Goal: Information Seeking & Learning: Learn about a topic

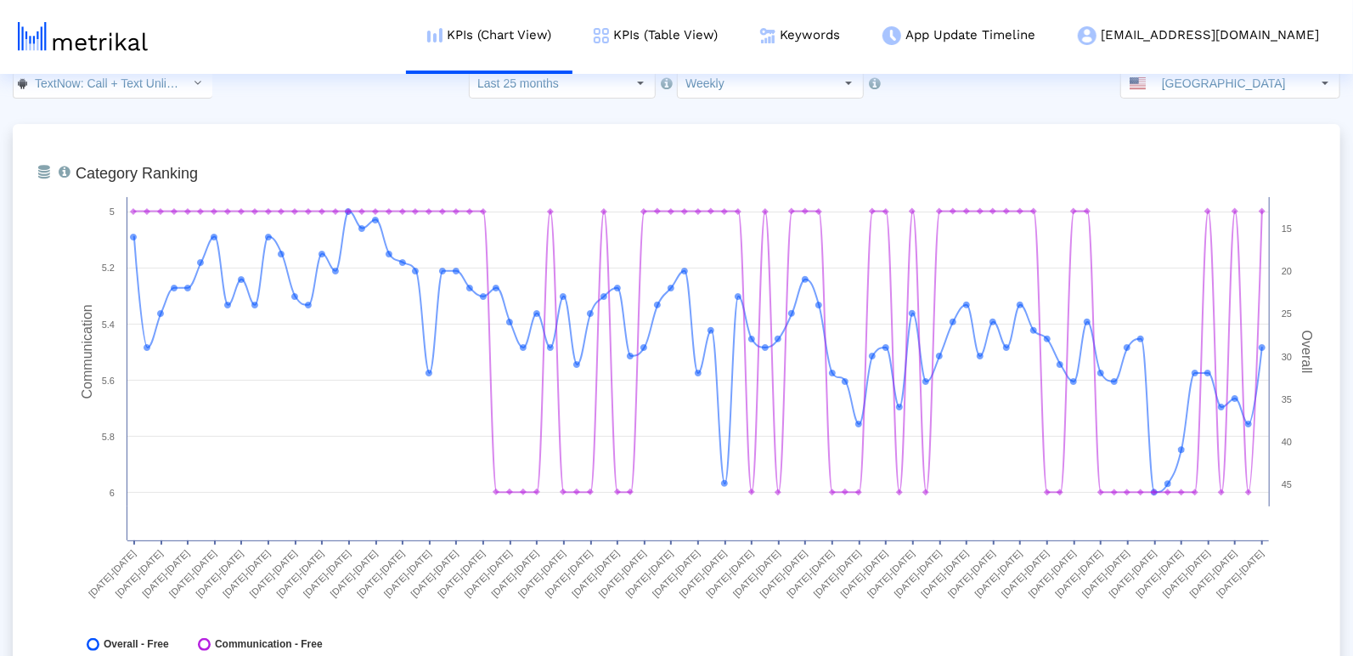
scroll to position [34, 0]
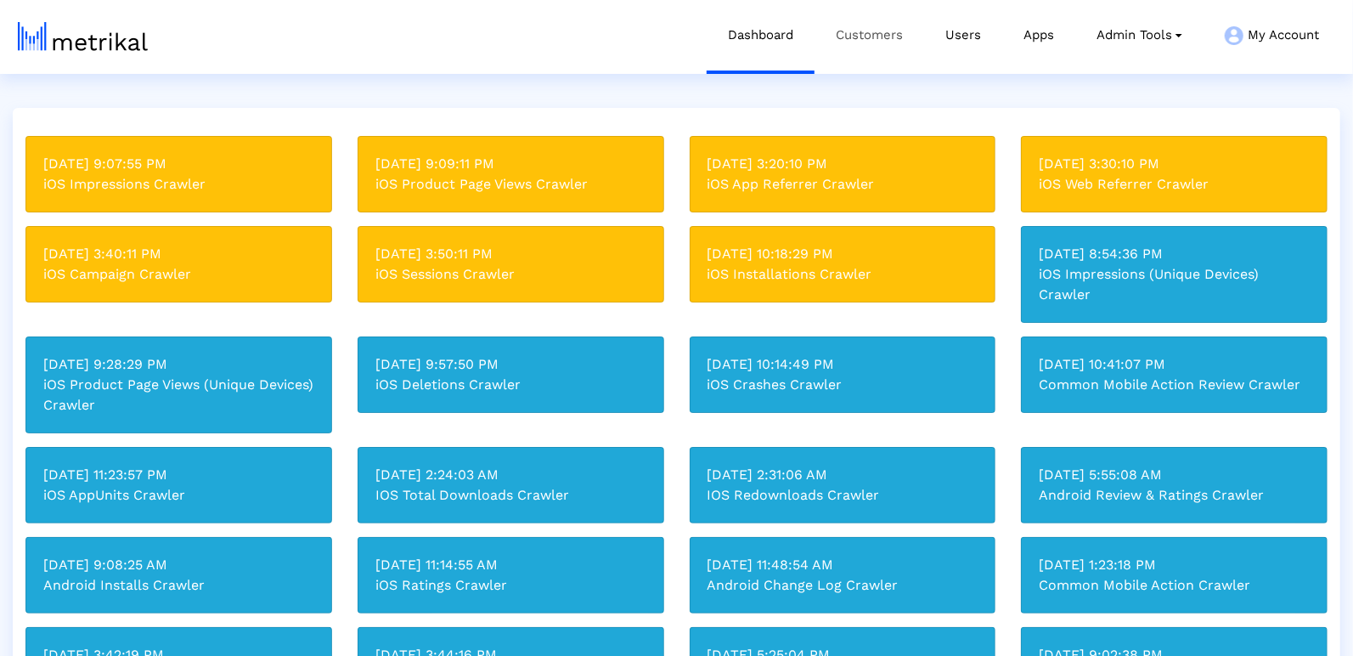
click at [864, 34] on link "Customers" at bounding box center [869, 35] width 110 height 70
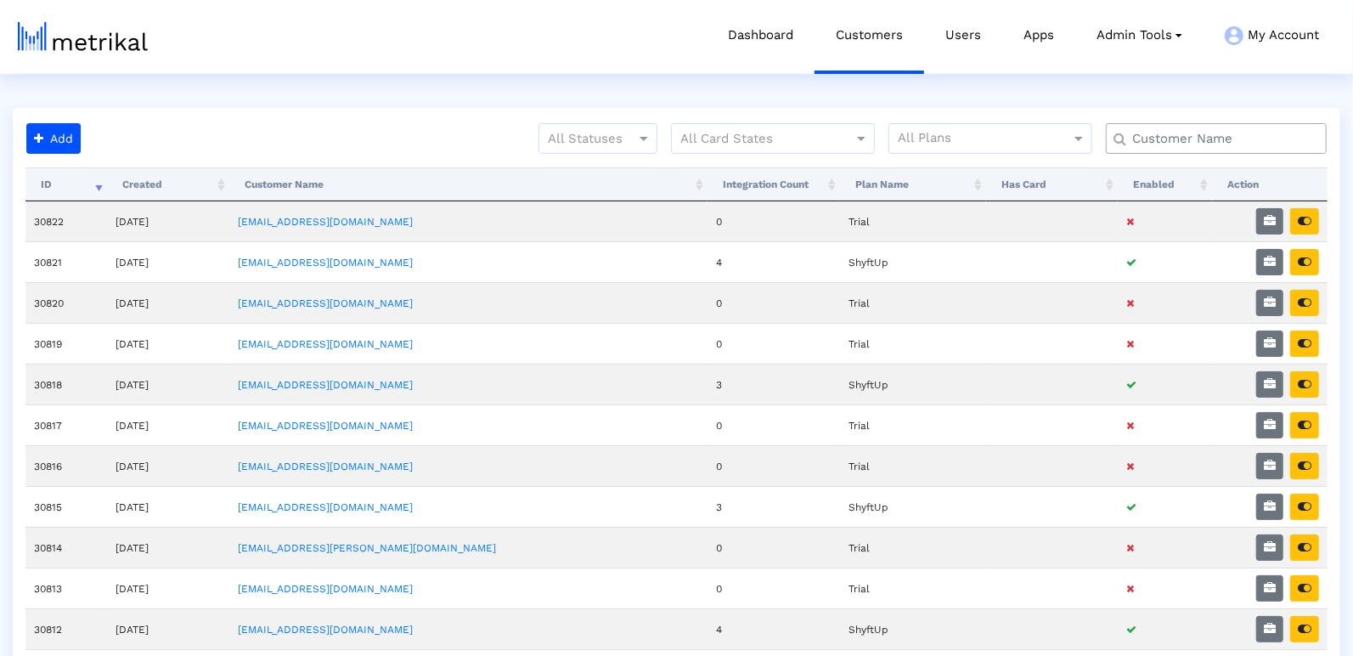
click at [1162, 140] on input "text" at bounding box center [1220, 139] width 200 height 18
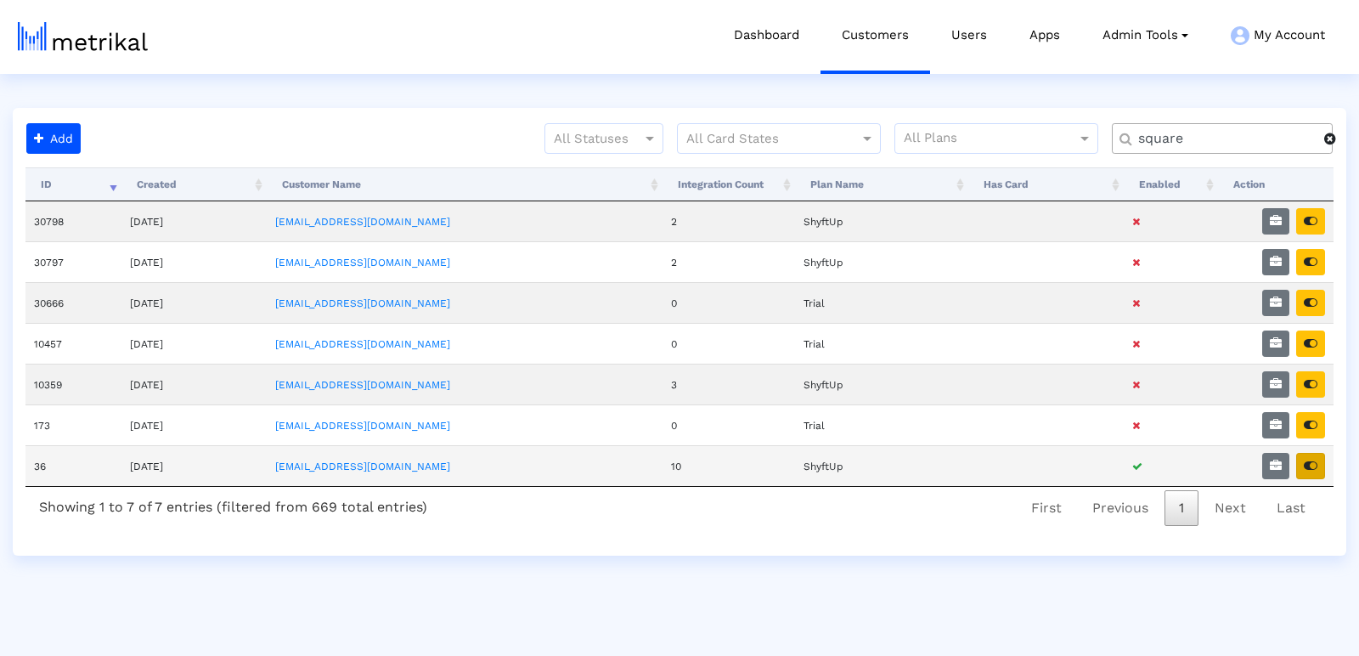
type input "square"
click at [1313, 459] on icon "button" at bounding box center [1310, 465] width 14 height 12
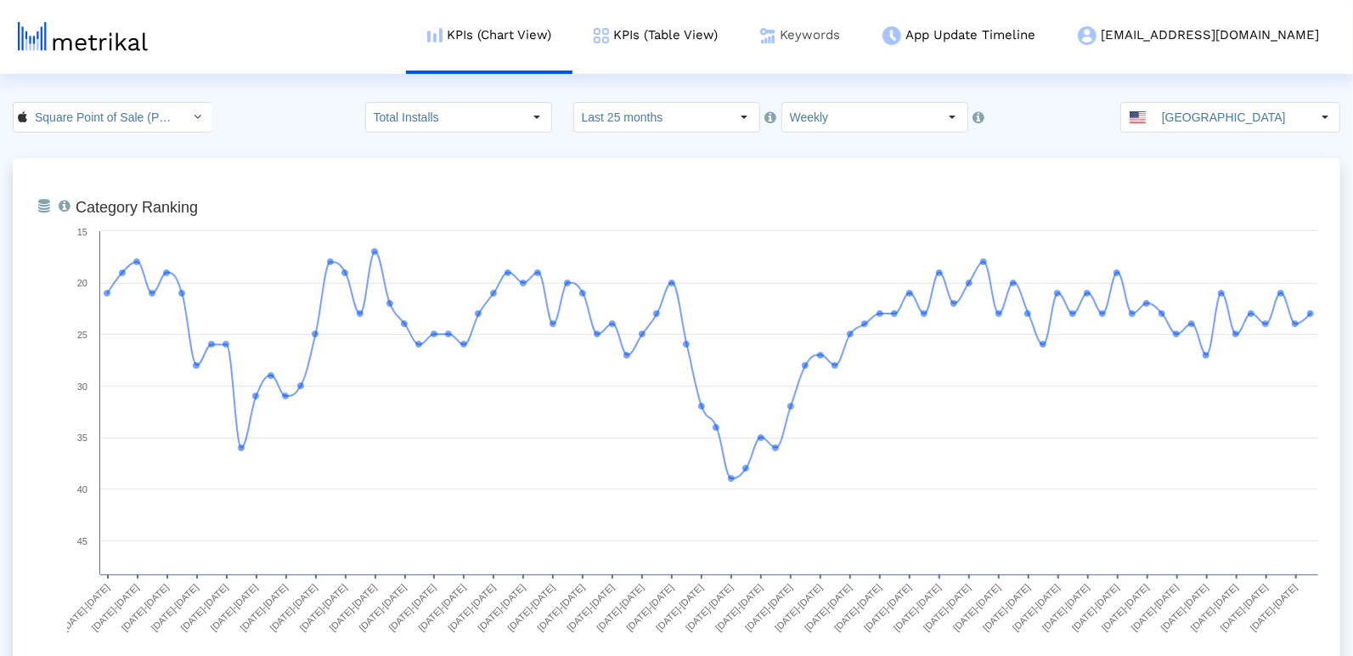
click at [861, 38] on link "Keywords" at bounding box center [800, 35] width 122 height 70
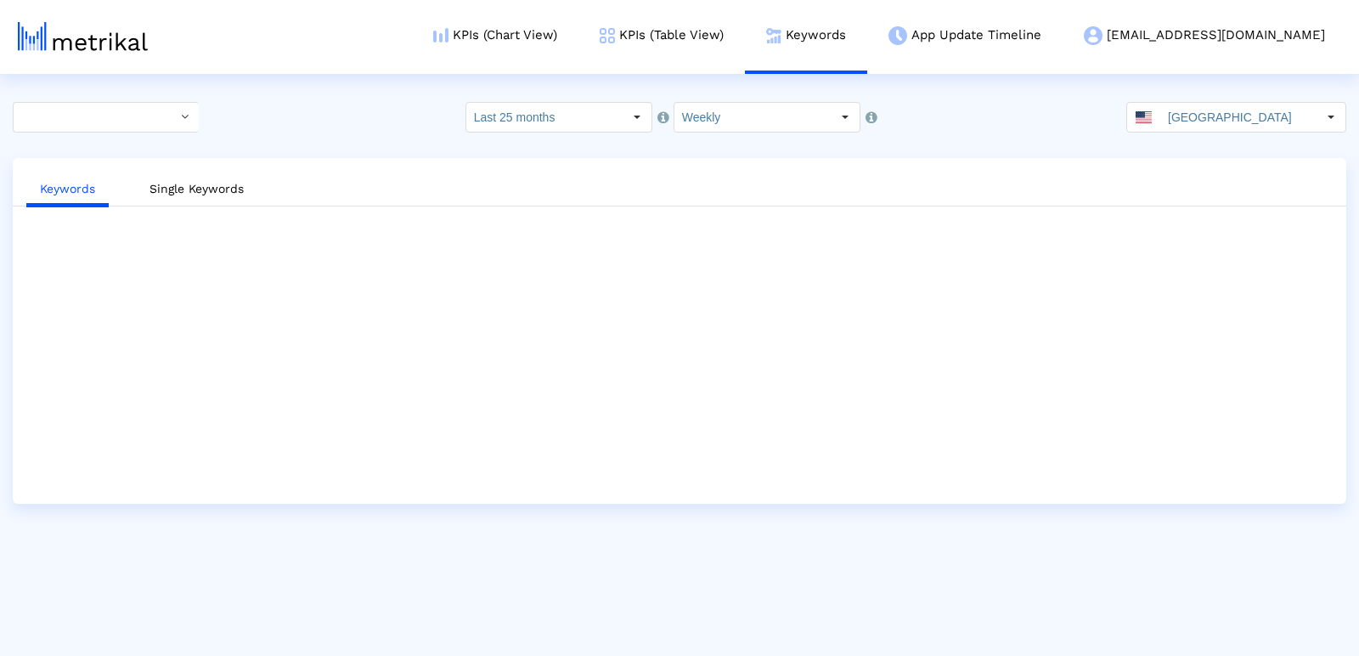
click at [699, 120] on input "Weekly" at bounding box center [752, 117] width 156 height 29
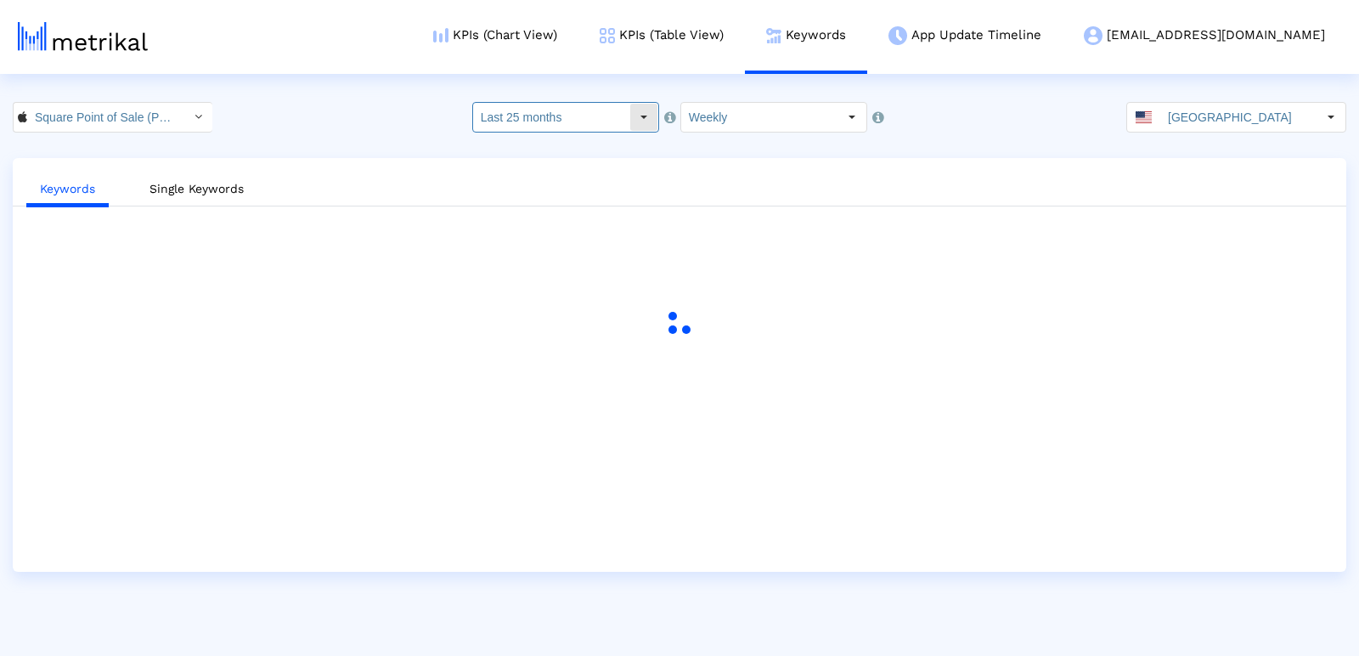
click at [599, 117] on input "Last 25 months" at bounding box center [551, 117] width 156 height 29
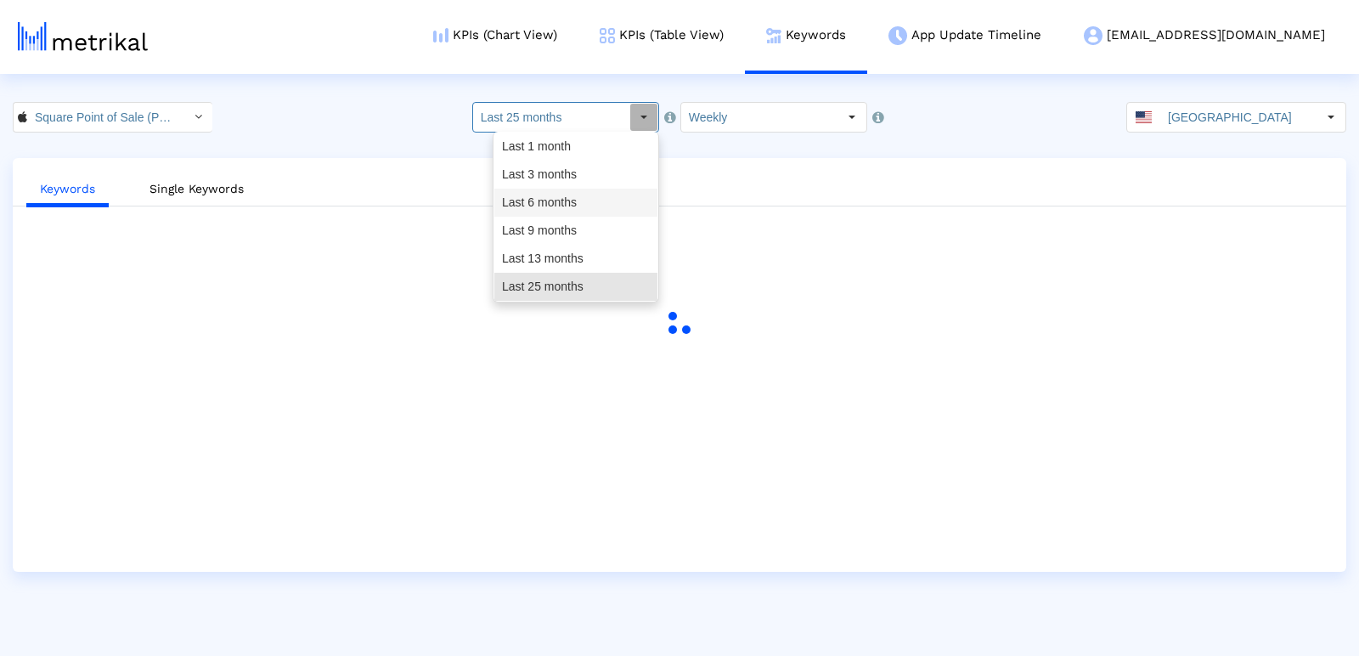
click at [586, 172] on div "Last 3 months" at bounding box center [575, 174] width 163 height 28
type input "Last 3 months"
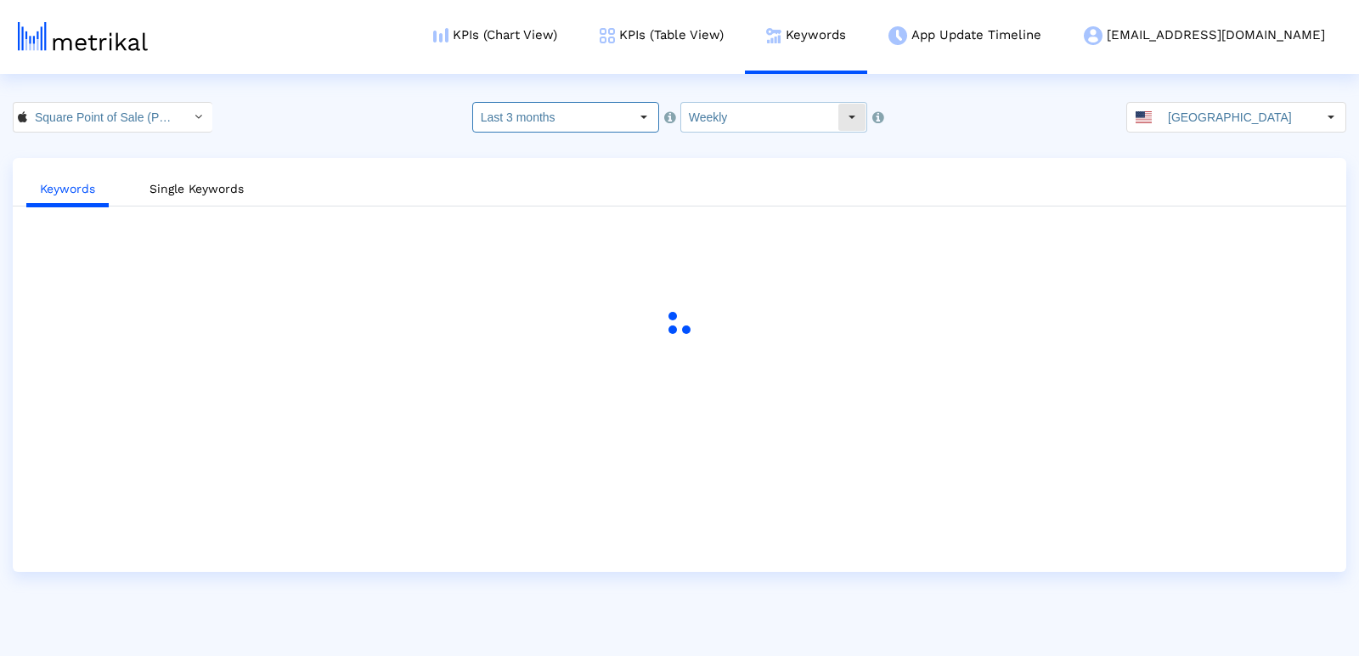
click at [757, 116] on input "Weekly" at bounding box center [759, 117] width 156 height 29
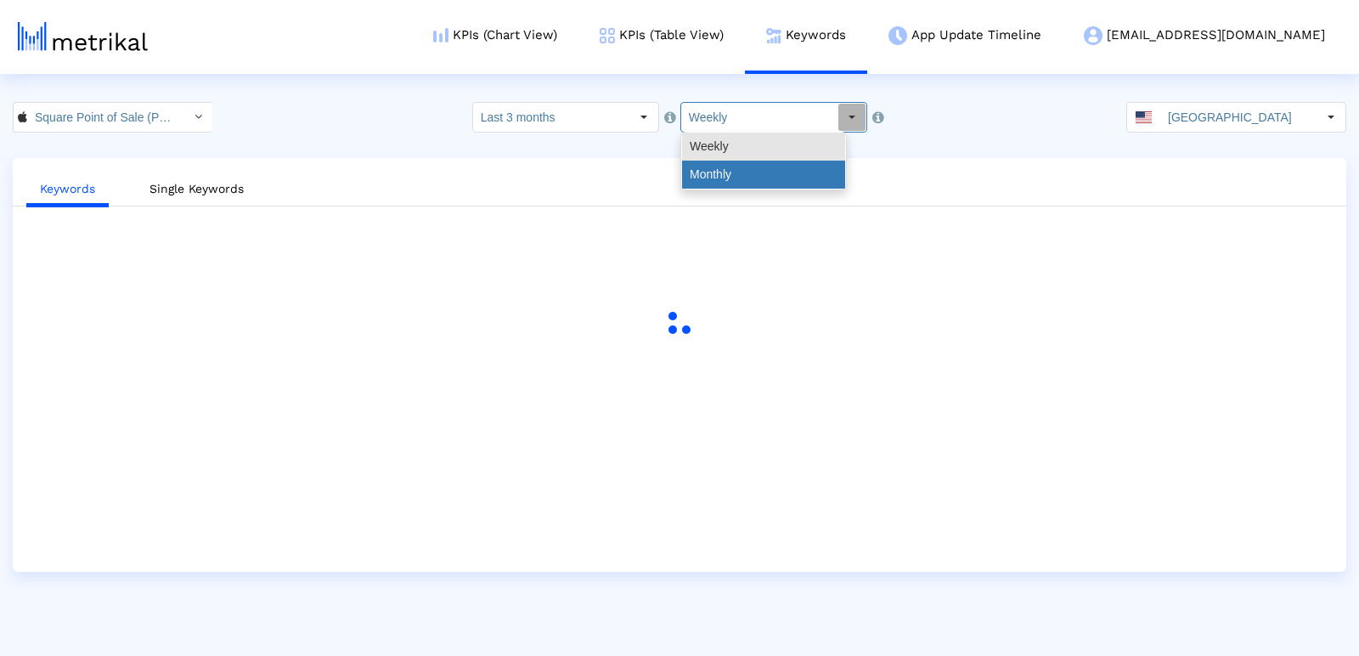
click at [756, 182] on div "Monthly" at bounding box center [763, 174] width 163 height 28
type input "Monthly"
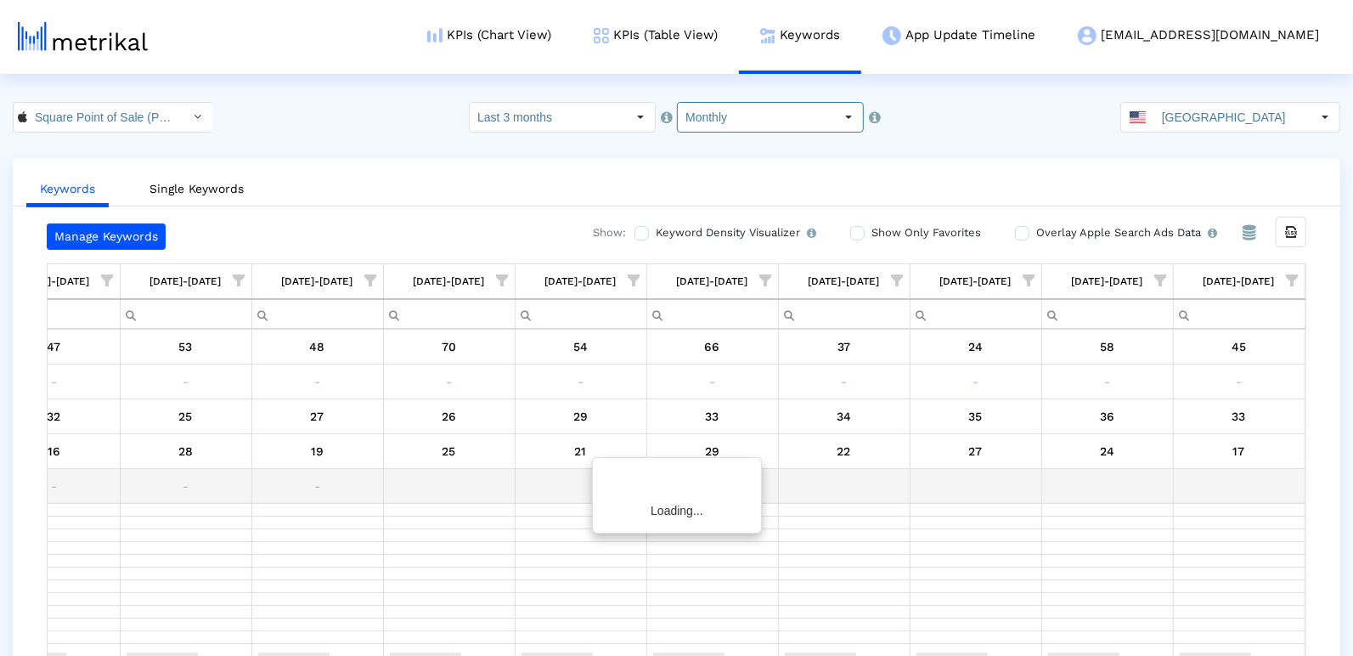
scroll to position [0, 868]
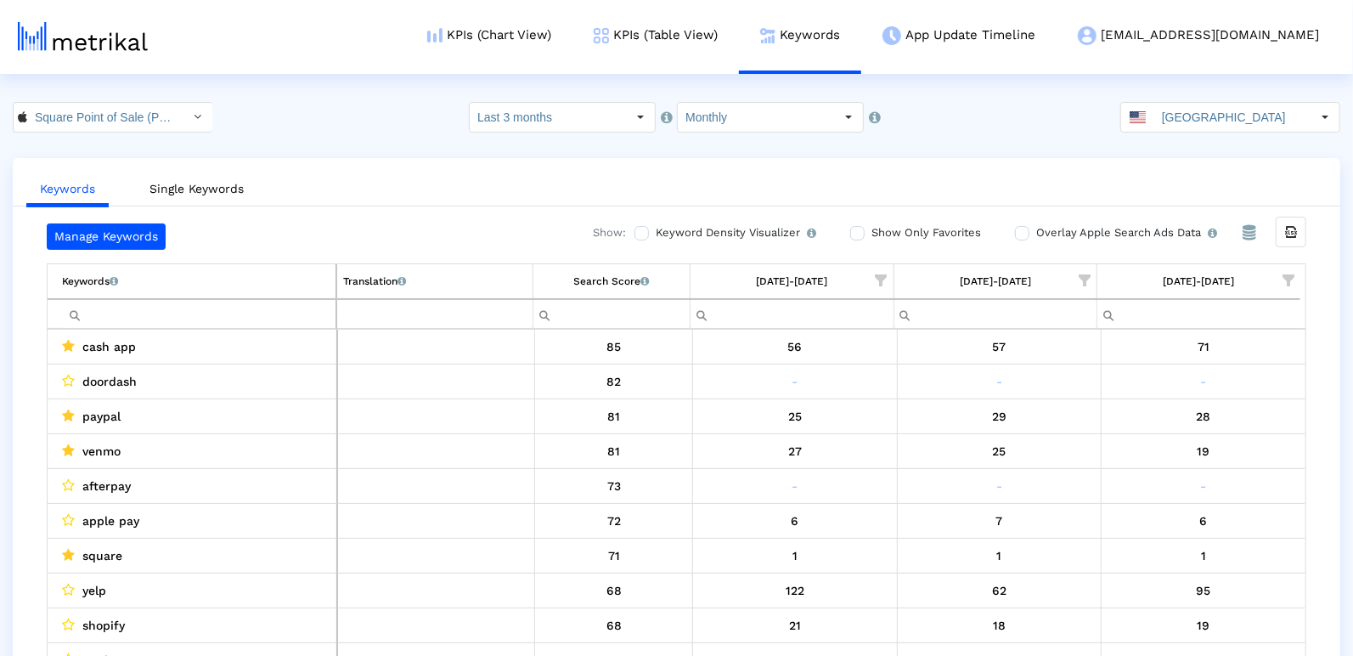
click at [1285, 277] on span "Show filter options for column '09/01/25-09/30/25'" at bounding box center [1288, 280] width 12 height 12
click at [1168, 396] on div "Is One" at bounding box center [1207, 399] width 152 height 33
click at [1163, 426] on div "Between 2-3" at bounding box center [1207, 433] width 152 height 33
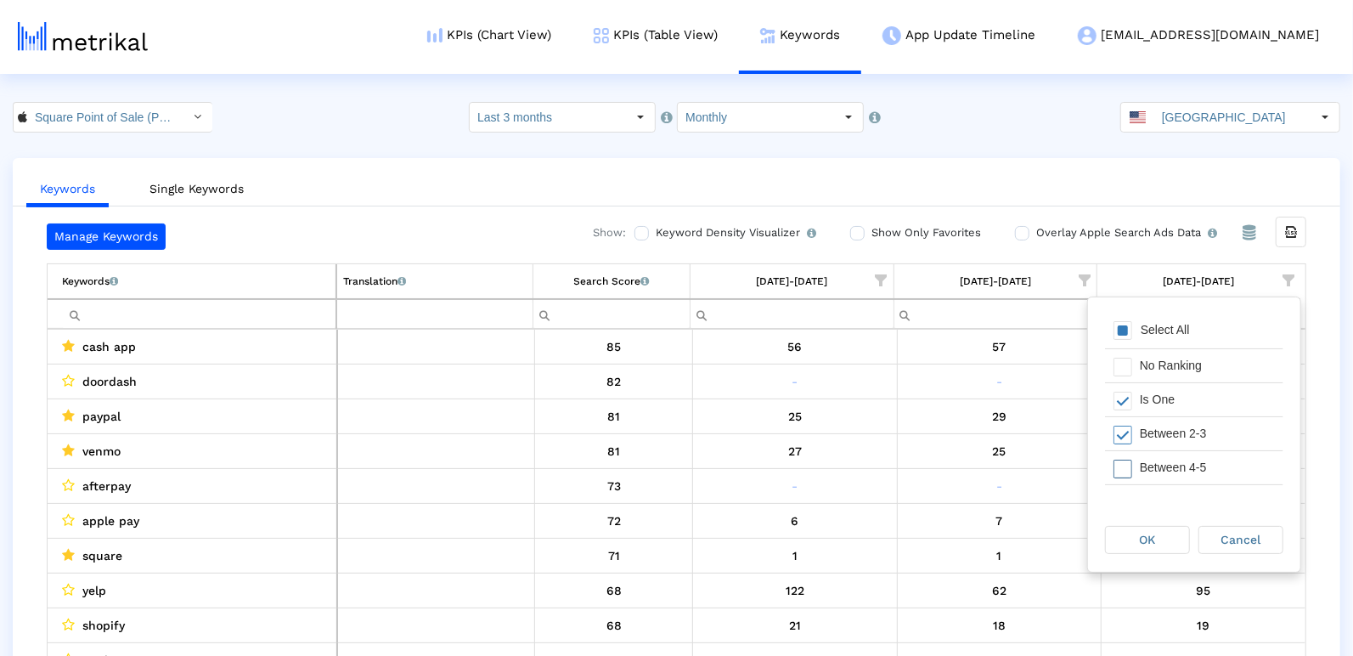
click at [1149, 464] on div "Between 4-5" at bounding box center [1207, 467] width 152 height 33
click at [1149, 464] on div "Between 6-10" at bounding box center [1207, 464] width 152 height 33
click at [1140, 546] on div "OK" at bounding box center [1147, 539] width 83 height 26
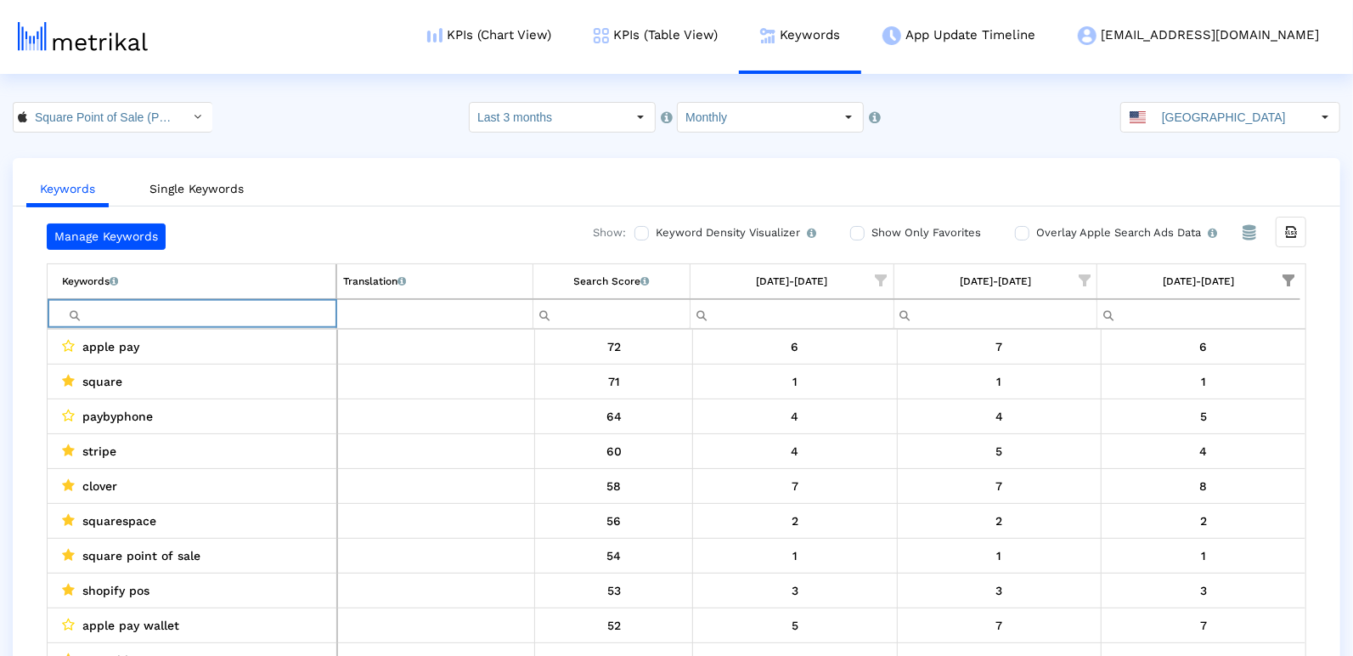
click at [281, 300] on input "Filter cell" at bounding box center [198, 314] width 273 height 28
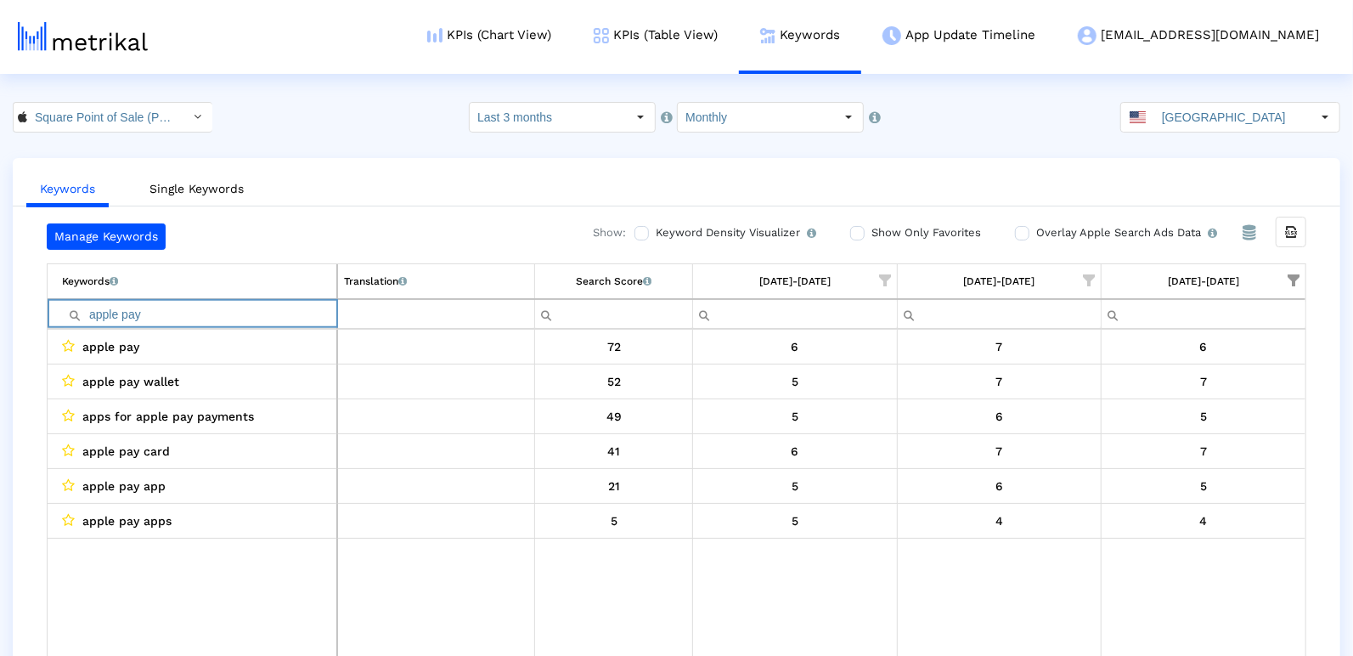
click at [119, 312] on input "apple pay" at bounding box center [199, 314] width 274 height 28
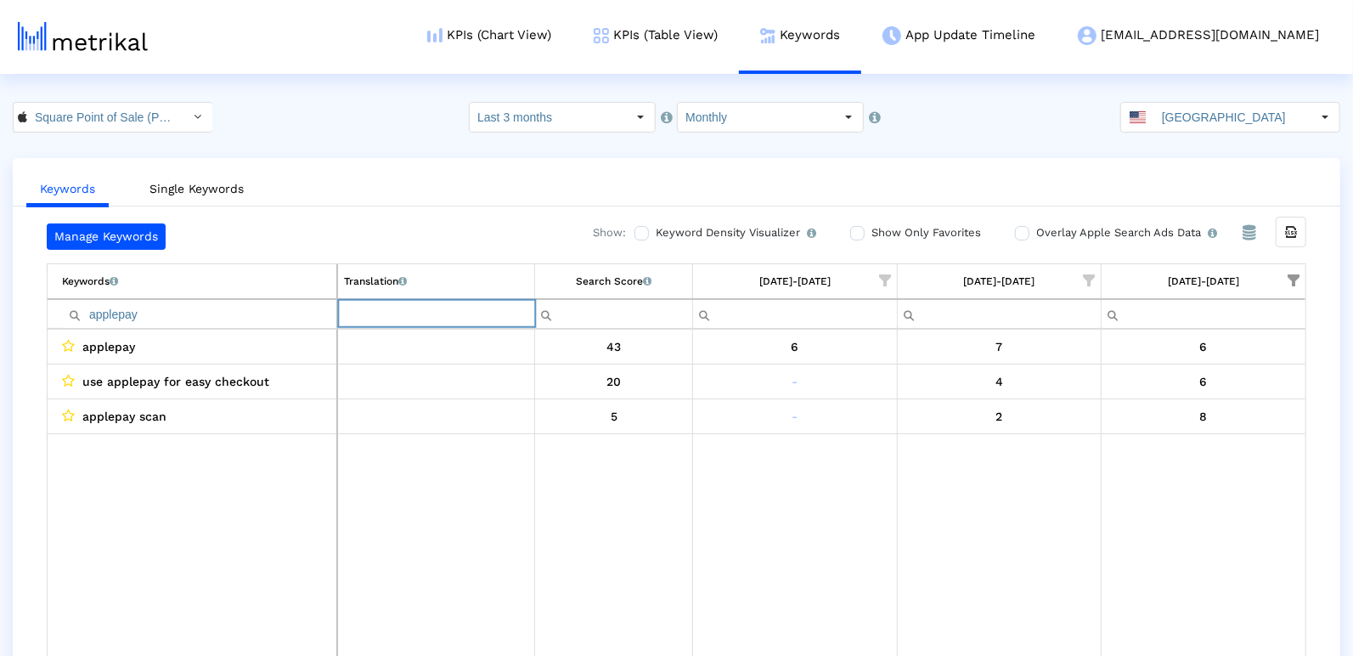
click at [216, 309] on input "applepay" at bounding box center [199, 314] width 274 height 28
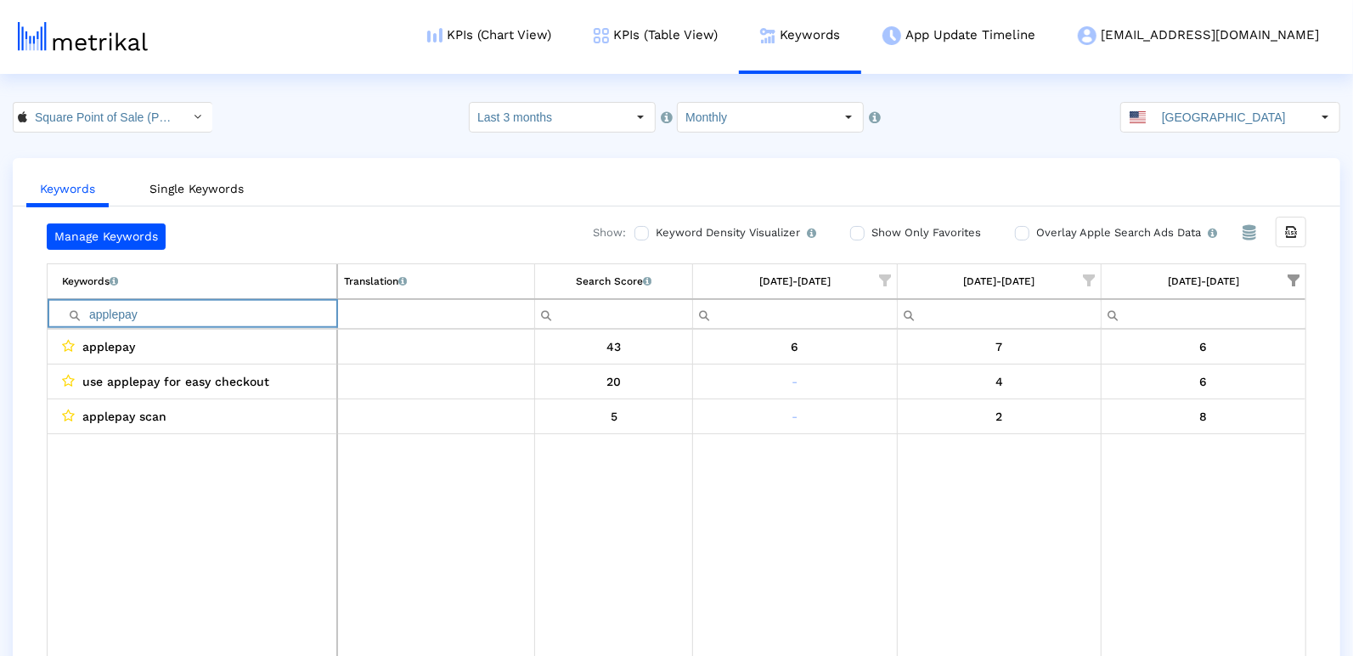
click at [216, 309] on input "applepay" at bounding box center [199, 314] width 274 height 28
click at [115, 303] on input "fast" at bounding box center [199, 314] width 274 height 28
click at [146, 309] on input "service" at bounding box center [199, 314] width 274 height 28
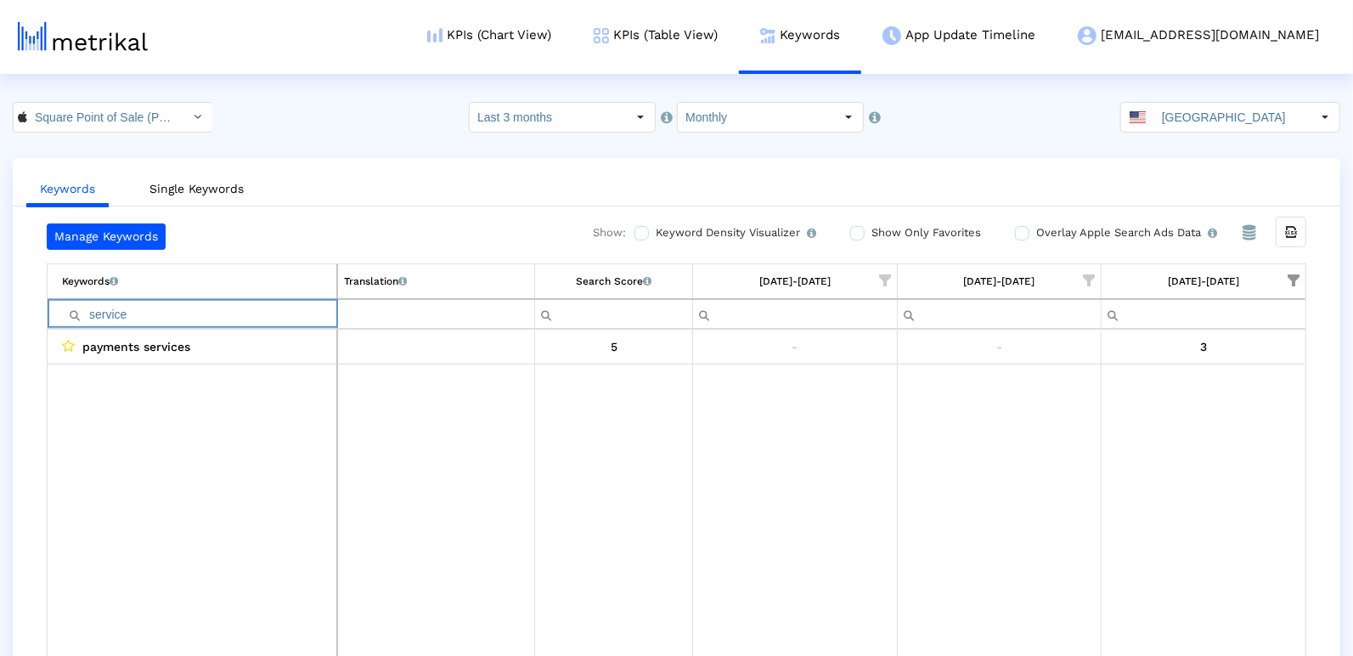
click at [146, 309] on input "service" at bounding box center [199, 314] width 274 height 28
click at [141, 314] on input "template" at bounding box center [199, 314] width 274 height 28
click at [156, 300] on input "digital" at bounding box center [199, 314] width 274 height 28
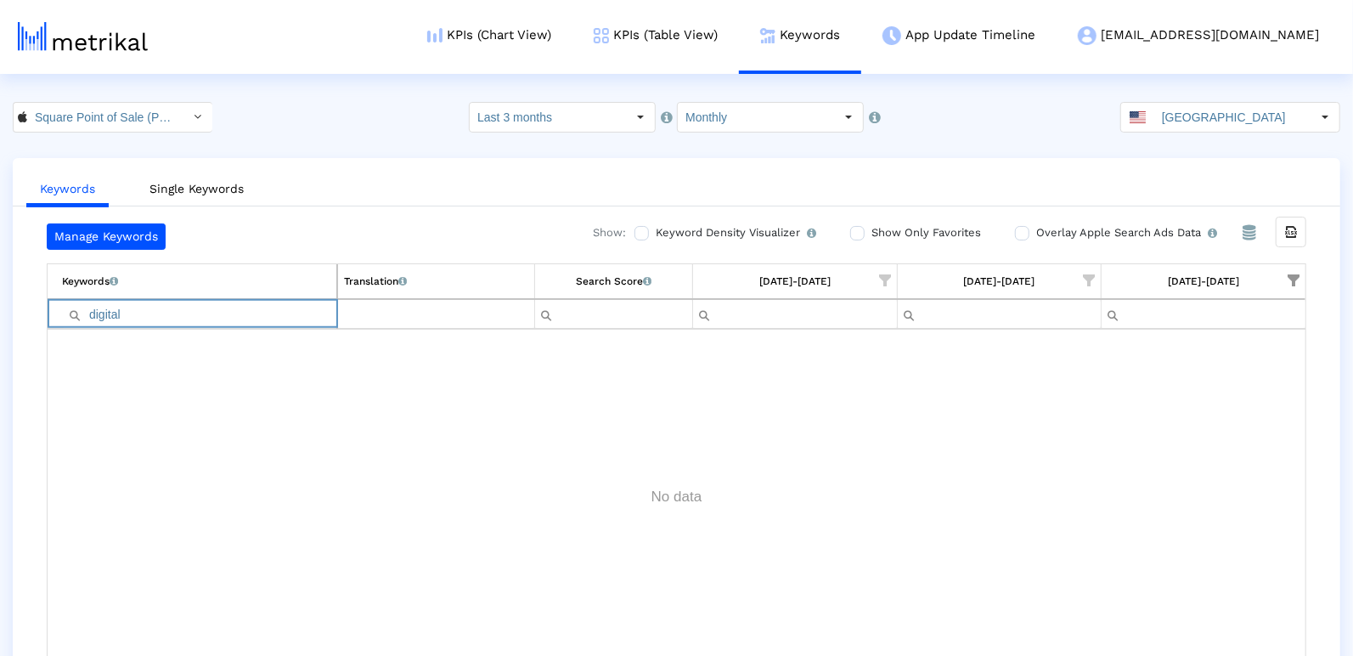
click at [156, 300] on input "digital" at bounding box center [199, 314] width 274 height 28
click at [279, 306] on input "afterpay" at bounding box center [199, 314] width 274 height 28
click at [223, 314] on input "barcode" at bounding box center [199, 314] width 274 height 28
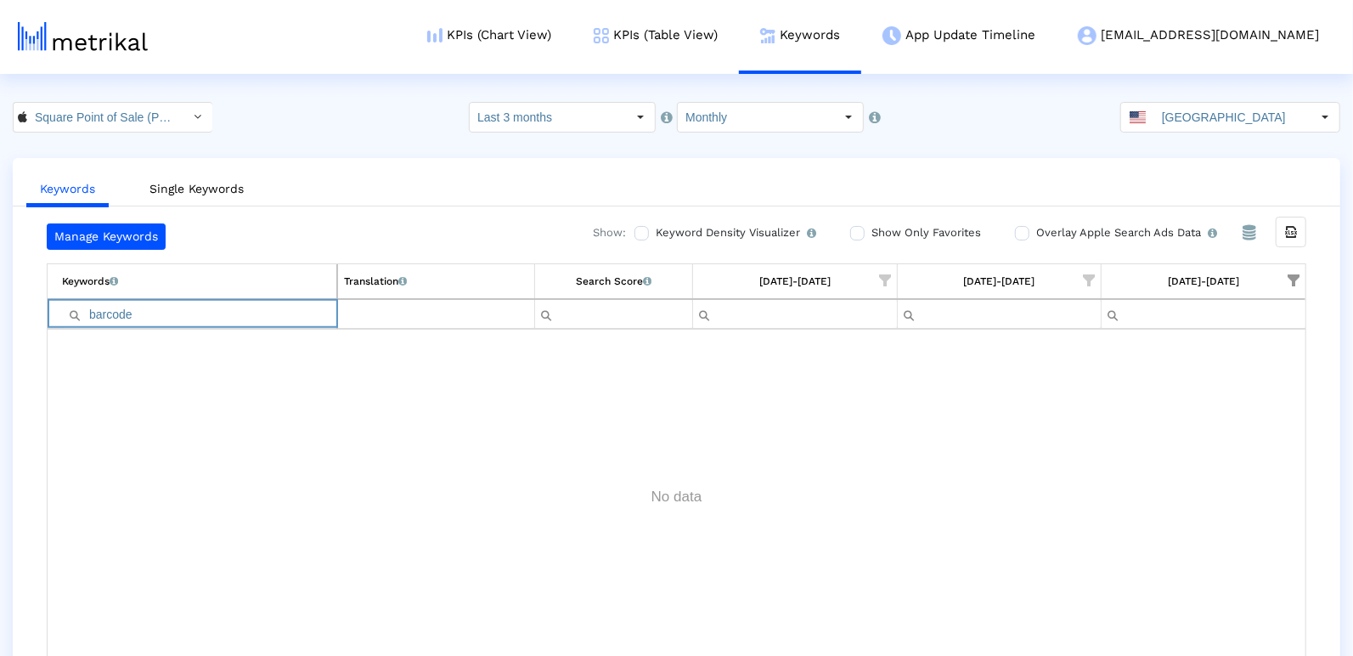
click at [223, 314] on input "barcode" at bounding box center [199, 314] width 274 height 28
click at [121, 318] on input "client" at bounding box center [199, 314] width 274 height 28
click at [114, 312] on input "receipt" at bounding box center [199, 314] width 274 height 28
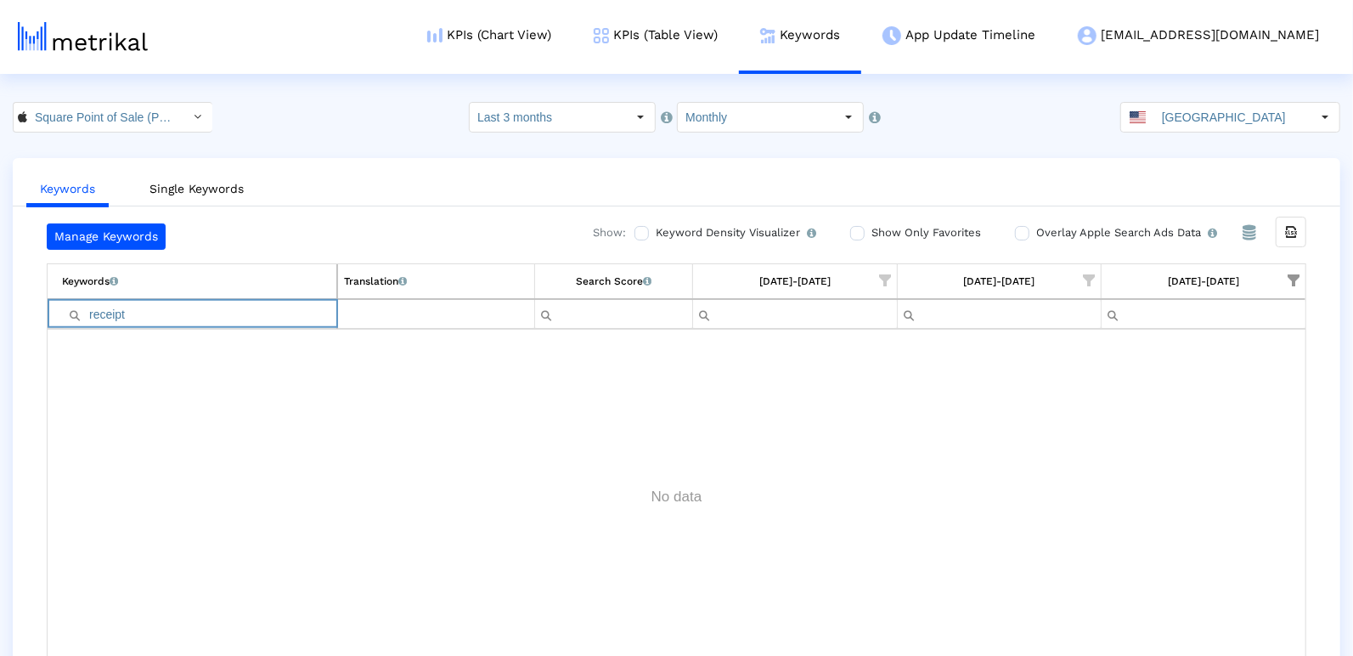
click at [114, 312] on input "receipt" at bounding box center [199, 314] width 274 height 28
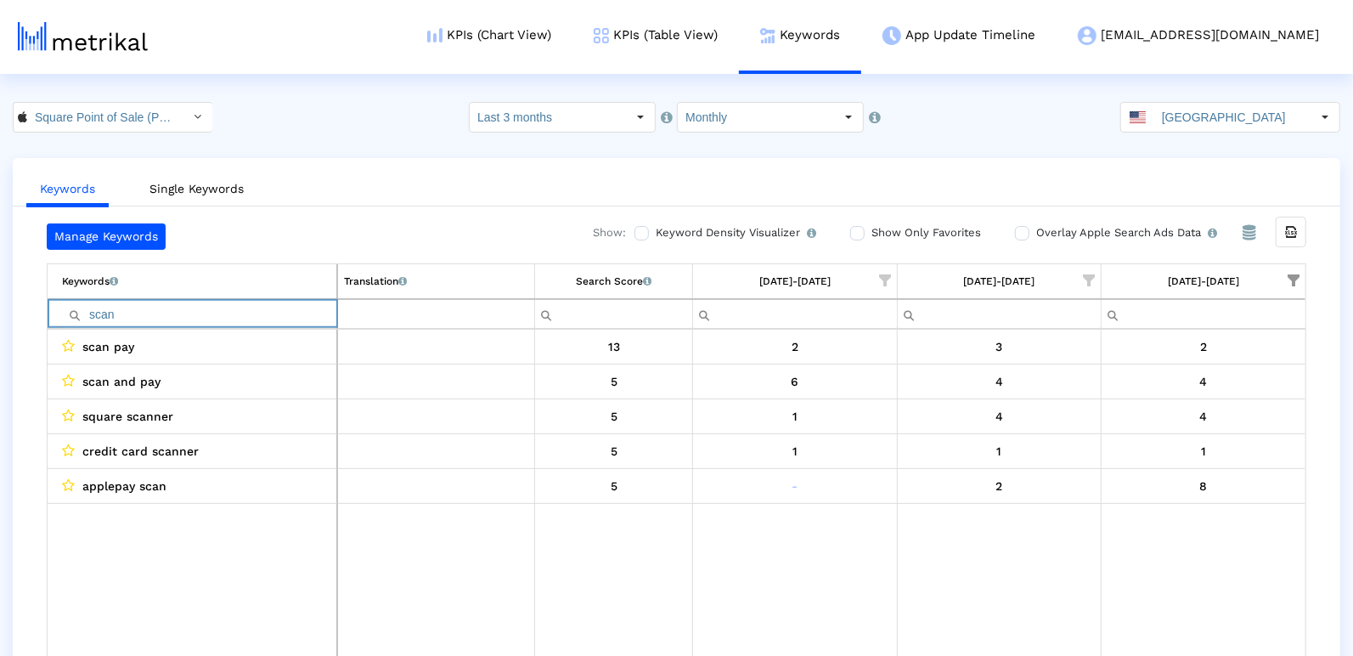
click at [258, 309] on input "scan" at bounding box center [199, 314] width 274 height 28
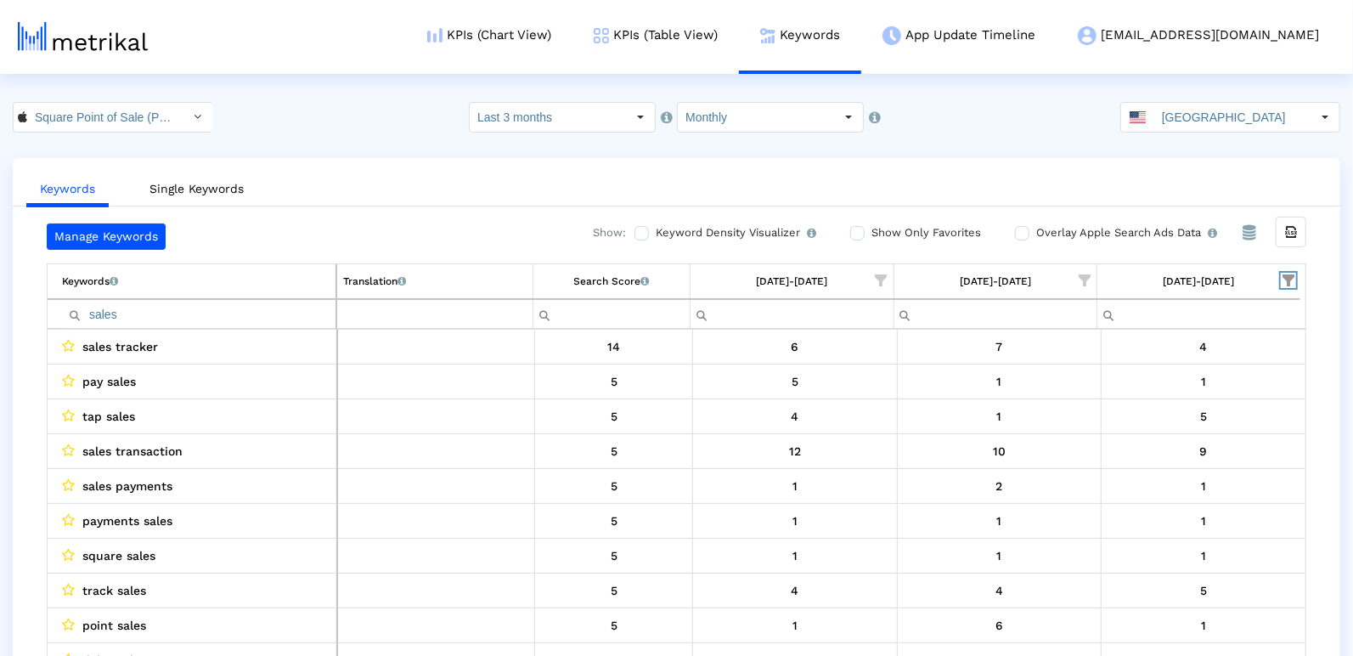
click at [1282, 276] on span "Show filter options for column '09/01/25-09/30/25'" at bounding box center [1288, 280] width 12 height 12
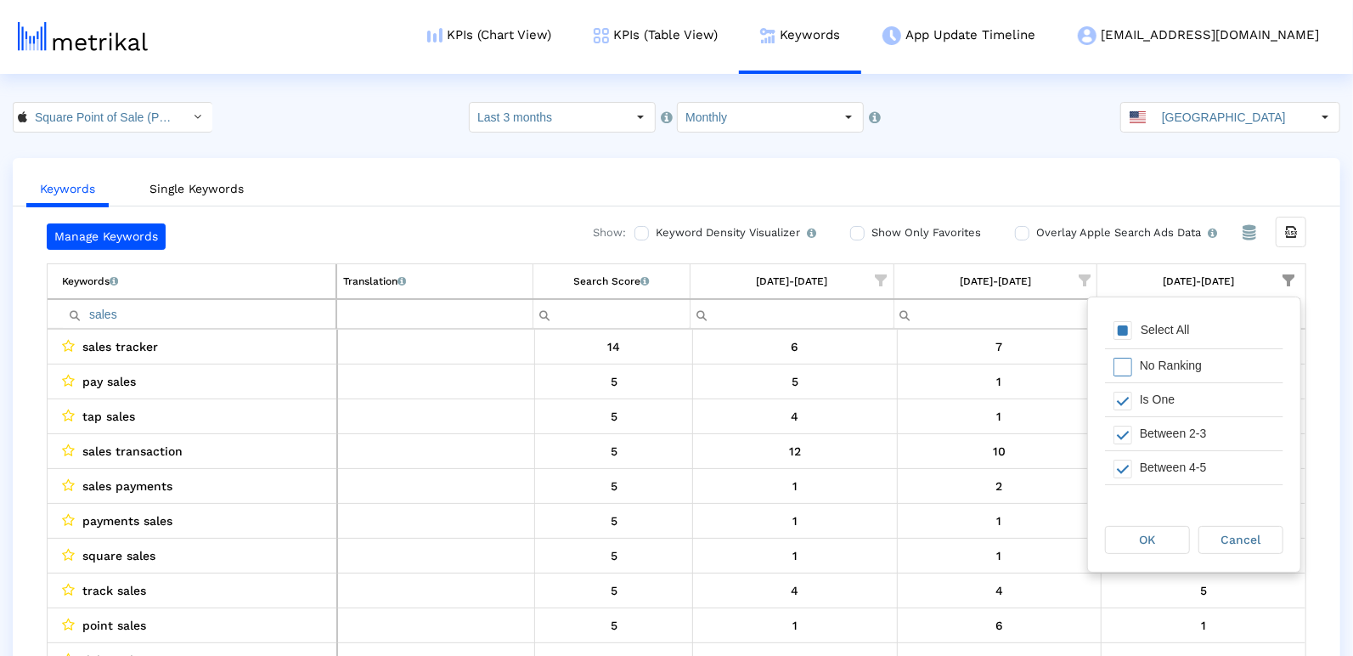
click at [1109, 336] on div "Select All" at bounding box center [1194, 331] width 178 height 34
click at [1113, 333] on span "Filter options" at bounding box center [1122, 330] width 19 height 19
click at [1124, 396] on span "Filter options" at bounding box center [1122, 400] width 19 height 19
click at [1138, 536] on div "OK" at bounding box center [1147, 539] width 83 height 26
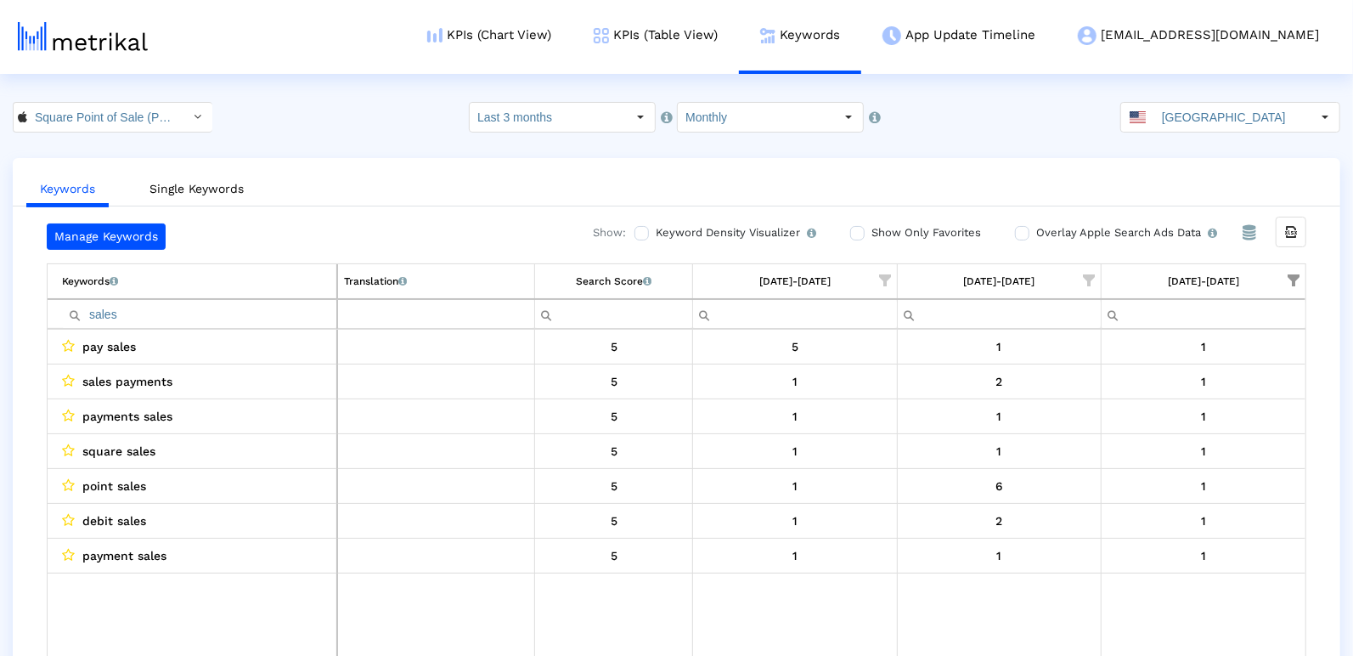
click at [1295, 278] on span "Show filter options for column '09/01/25-09/30/25'" at bounding box center [1293, 280] width 12 height 12
click at [1124, 425] on span "Filter options" at bounding box center [1127, 434] width 19 height 19
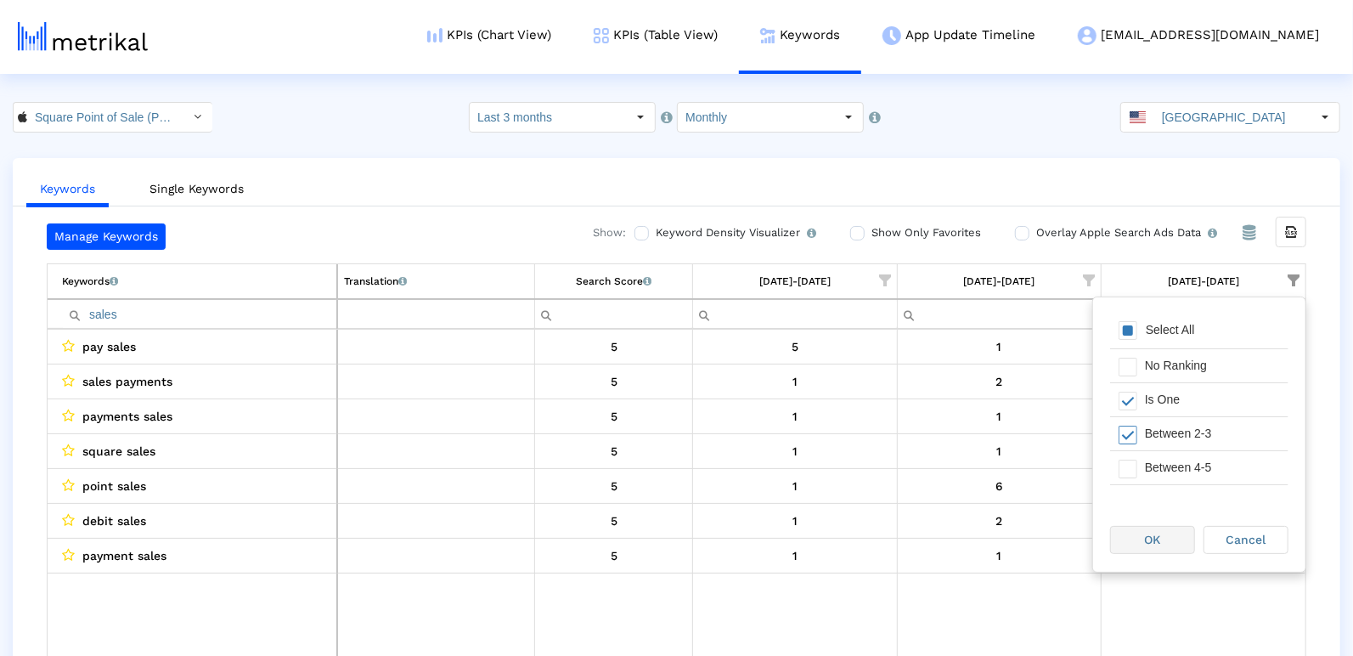
click at [1135, 548] on div "OK" at bounding box center [1152, 539] width 83 height 26
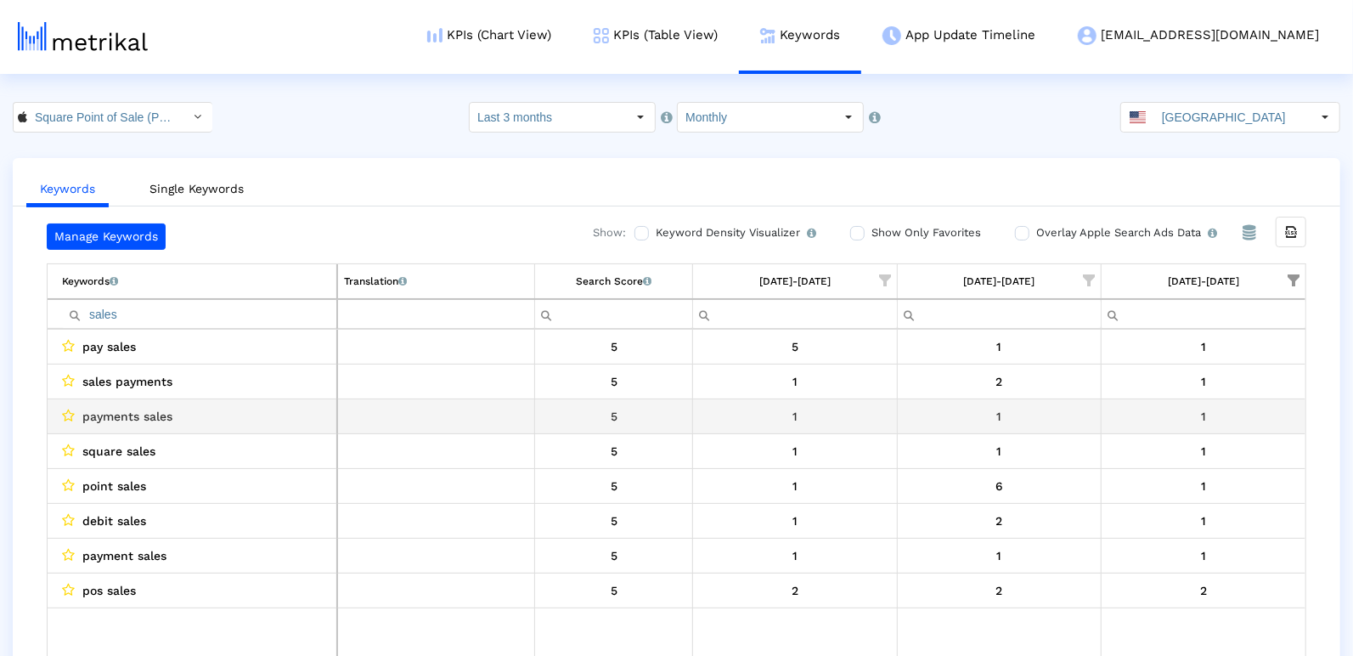
scroll to position [31, 0]
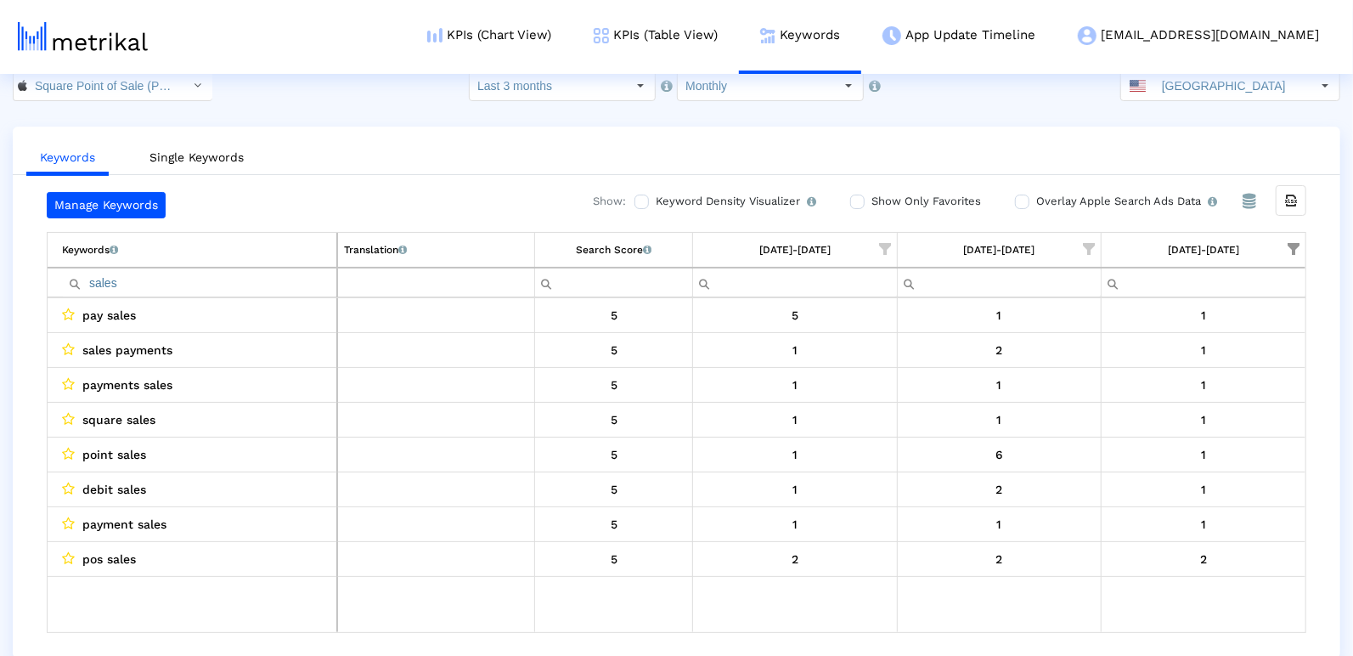
click at [1298, 245] on span "Show filter options for column '09/01/25-09/30/25'" at bounding box center [1293, 249] width 12 height 12
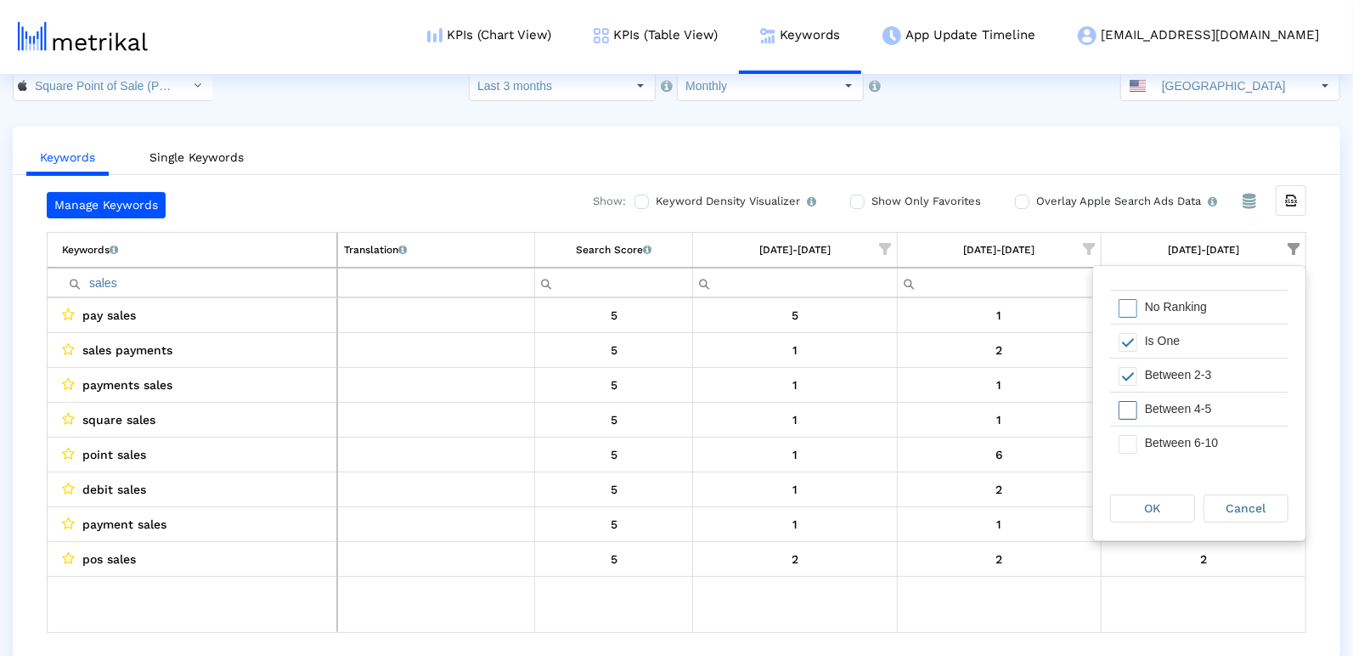
scroll to position [91, 0]
click at [1128, 345] on span "Filter options" at bounding box center [1127, 346] width 19 height 19
click at [1128, 363] on div "Filter options" at bounding box center [1123, 379] width 26 height 33
click at [1145, 504] on span "OK" at bounding box center [1153, 508] width 16 height 14
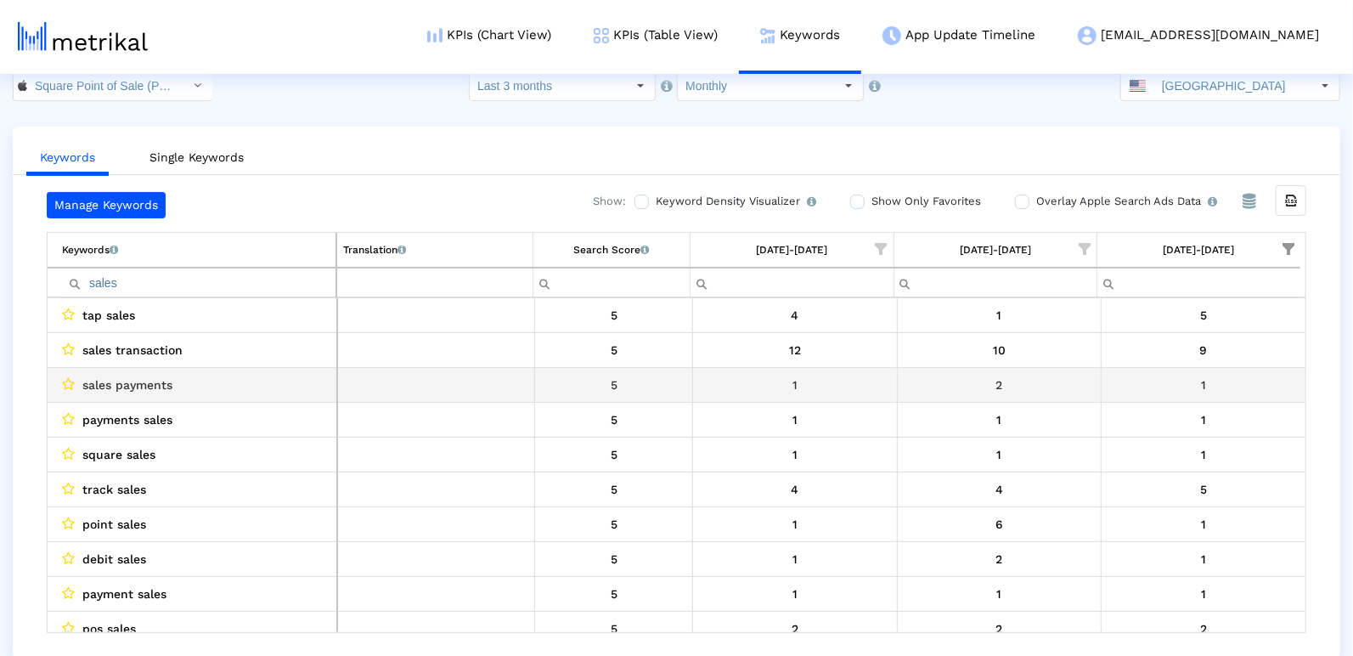
scroll to position [0, 0]
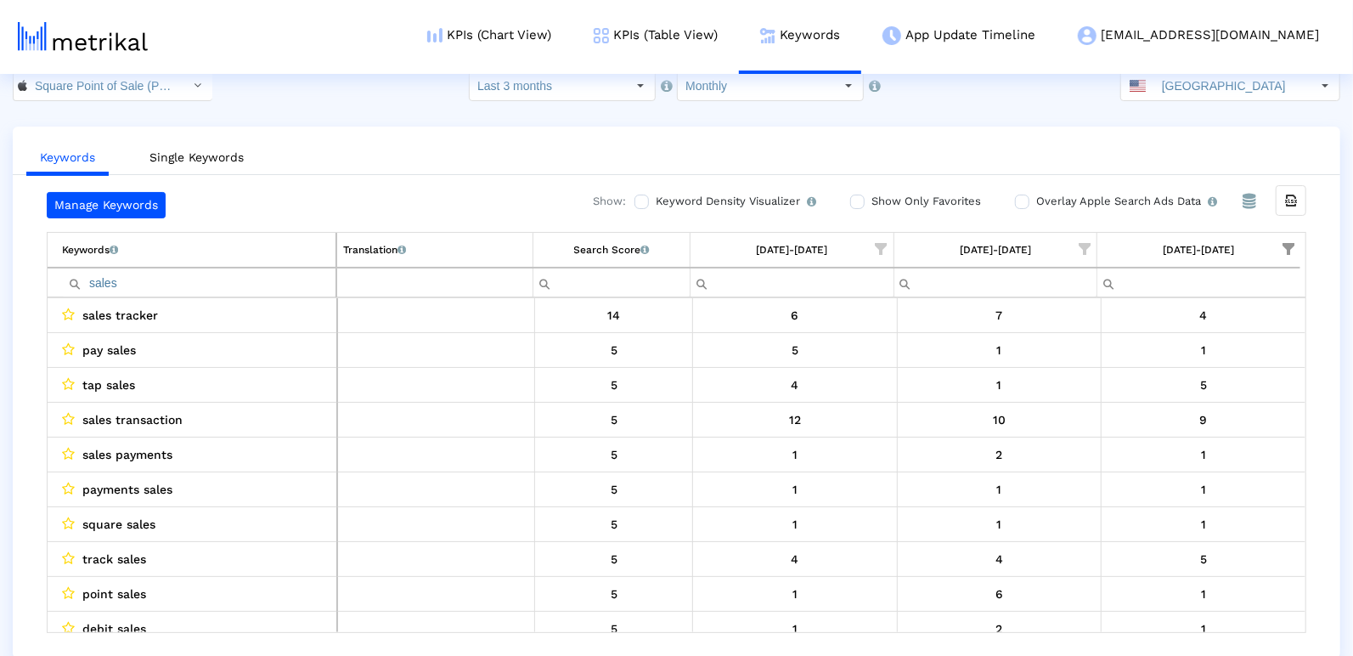
click at [1086, 250] on span "Show filter options for column '08/01/25-08/31/25'" at bounding box center [1084, 249] width 12 height 12
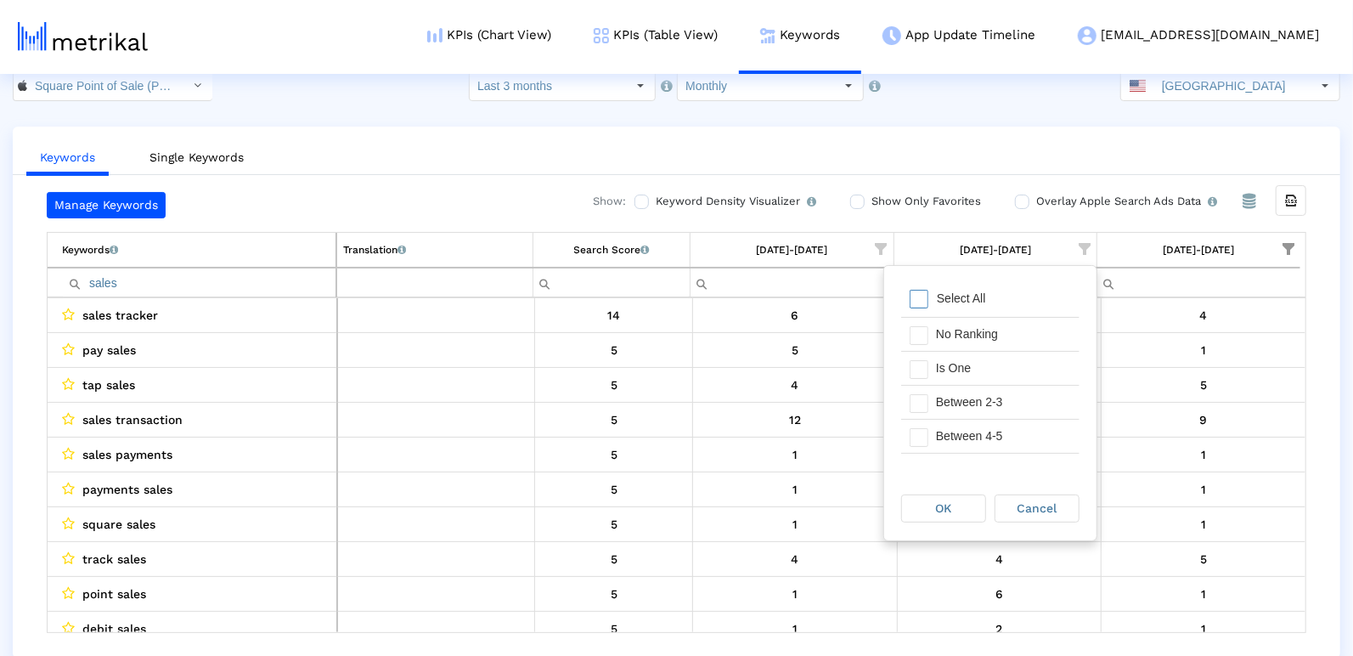
click at [910, 287] on div "Select All" at bounding box center [990, 300] width 178 height 34
click at [910, 365] on span "Filter options" at bounding box center [918, 369] width 19 height 19
click at [910, 394] on span "Filter options" at bounding box center [918, 403] width 19 height 19
click at [915, 393] on span "Filter options" at bounding box center [918, 394] width 19 height 19
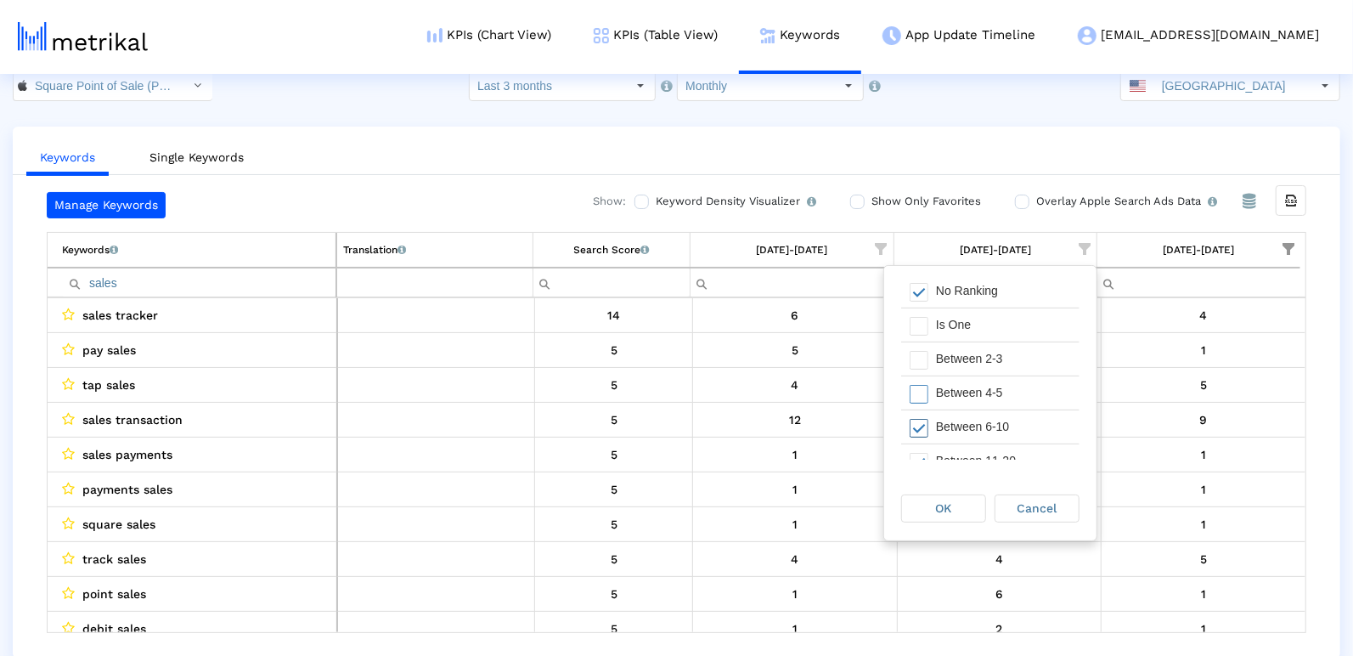
click at [915, 421] on span "Filter options" at bounding box center [918, 428] width 19 height 19
click at [915, 493] on div "OK" at bounding box center [947, 508] width 93 height 31
click at [916, 500] on div "OK" at bounding box center [943, 508] width 83 height 26
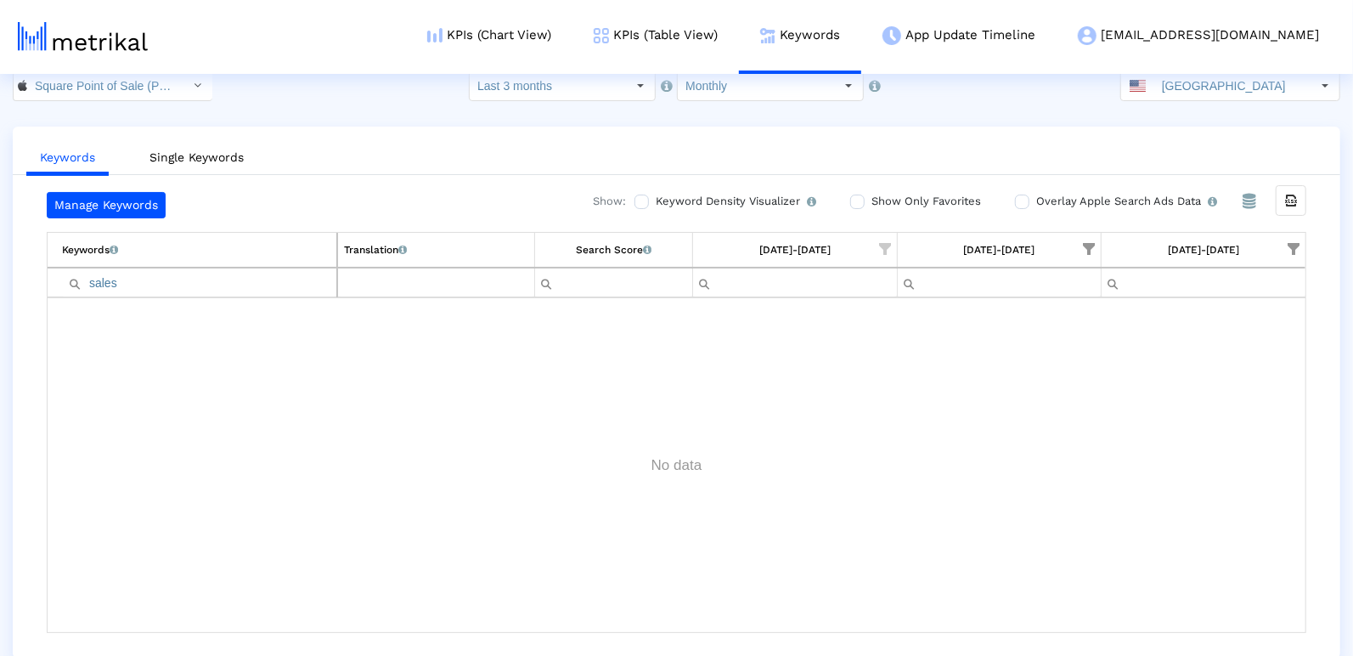
click at [1087, 245] on span "Show filter options for column '08/01/25-08/31/25'" at bounding box center [1089, 249] width 12 height 12
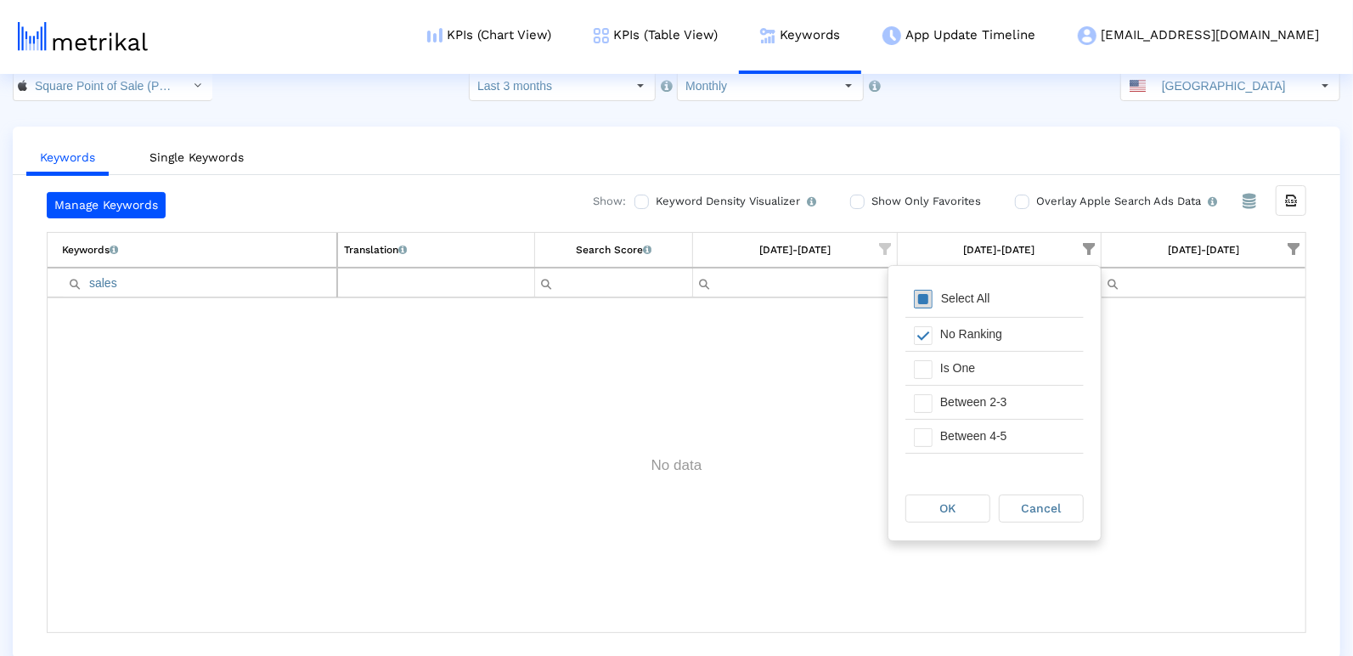
click at [922, 293] on span "Filter options" at bounding box center [923, 299] width 19 height 19
click at [932, 523] on div "OK Cancel" at bounding box center [994, 508] width 212 height 65
click at [1044, 515] on div "Cancel" at bounding box center [1040, 508] width 83 height 26
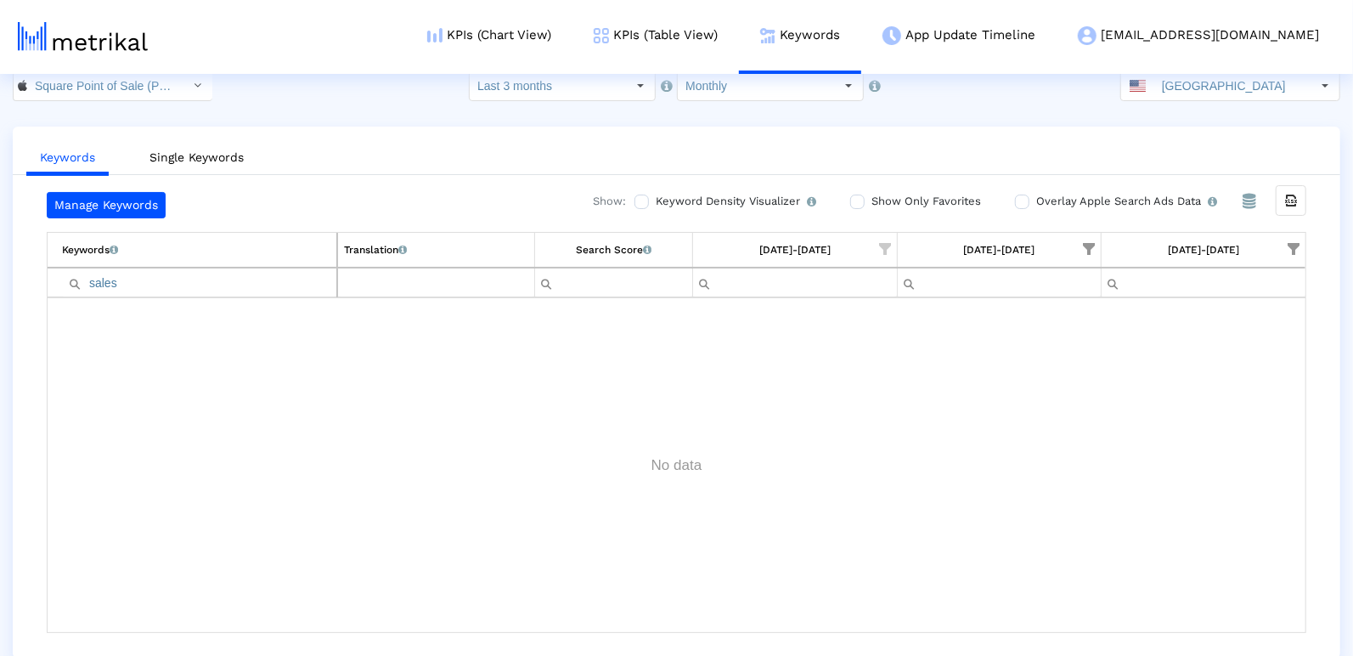
click at [1025, 290] on input "Filter cell" at bounding box center [999, 282] width 203 height 28
click at [1093, 243] on span "Show filter options for column '08/01/25-08/31/25'" at bounding box center [1089, 249] width 12 height 12
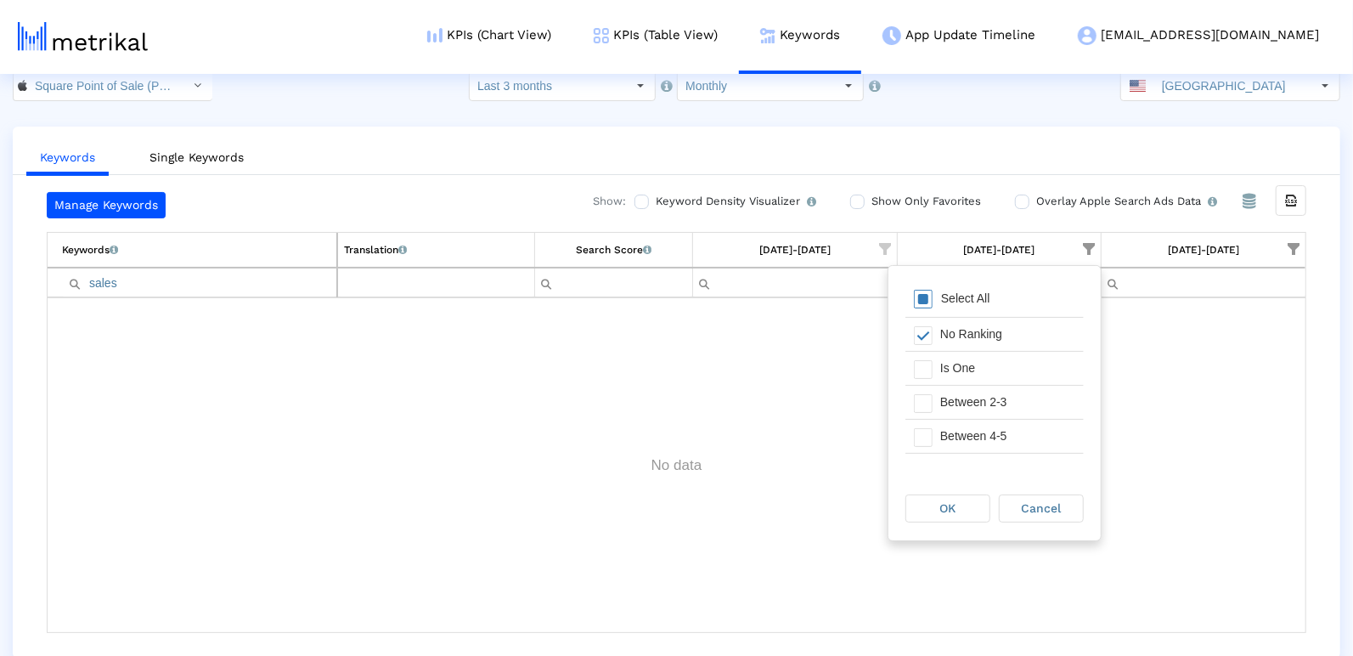
click at [921, 293] on span "Filter options" at bounding box center [923, 299] width 19 height 19
click at [937, 502] on div "OK" at bounding box center [947, 508] width 83 height 26
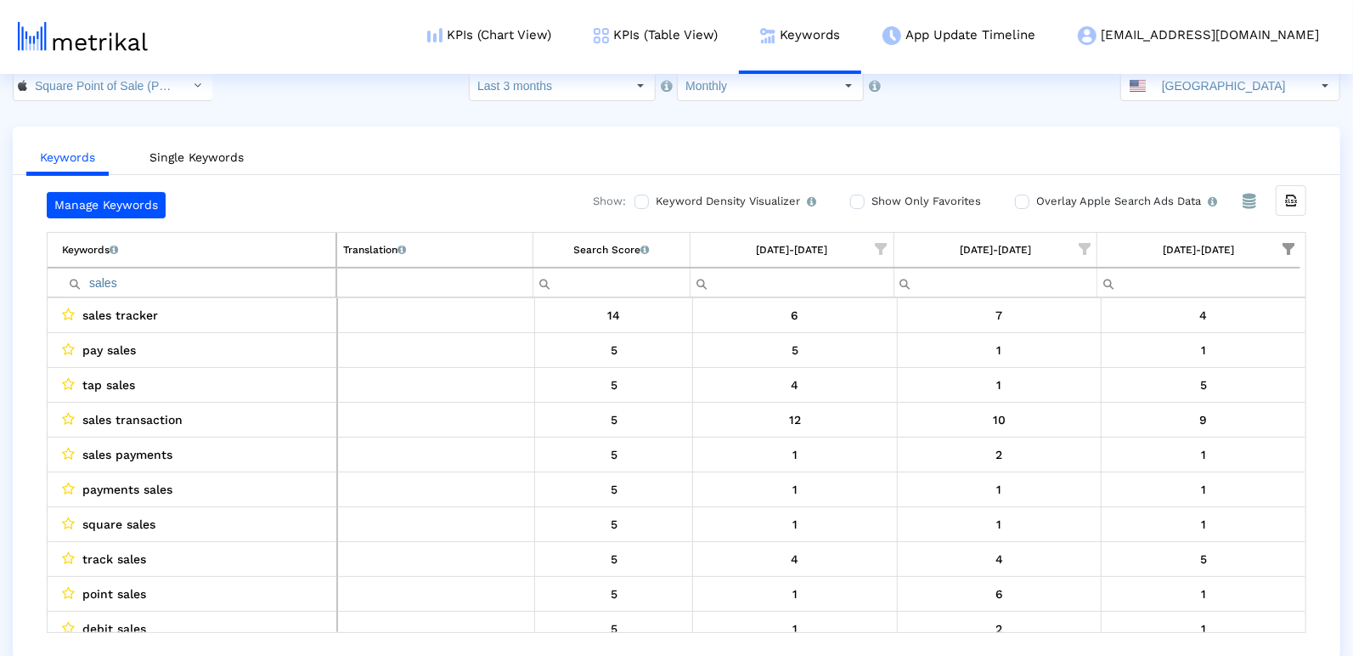
click at [1090, 243] on span "Show filter options for column '08/01/25-08/31/25'" at bounding box center [1084, 249] width 12 height 12
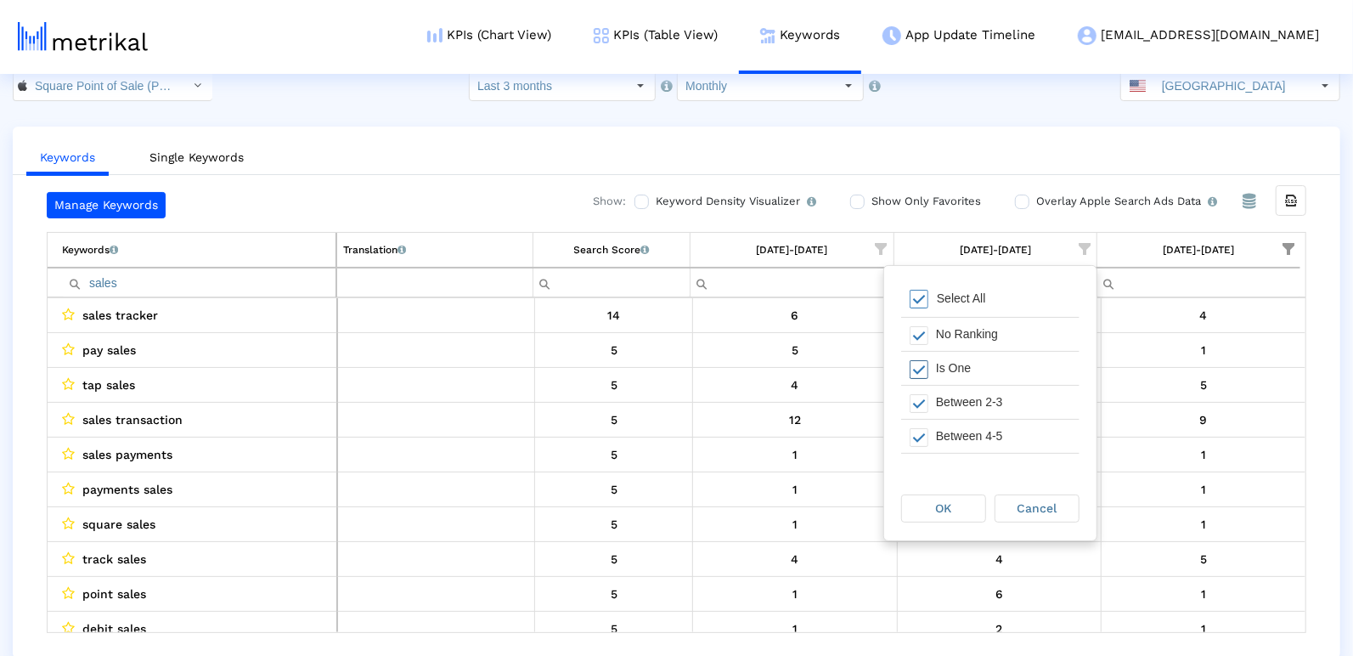
click at [937, 368] on div "Is One" at bounding box center [1003, 368] width 152 height 33
click at [937, 386] on div "Between 2-3" at bounding box center [1003, 402] width 152 height 33
click at [929, 407] on div "Between 4-5" at bounding box center [1003, 413] width 152 height 33
click at [929, 431] on div "Between 6-10" at bounding box center [1003, 447] width 152 height 33
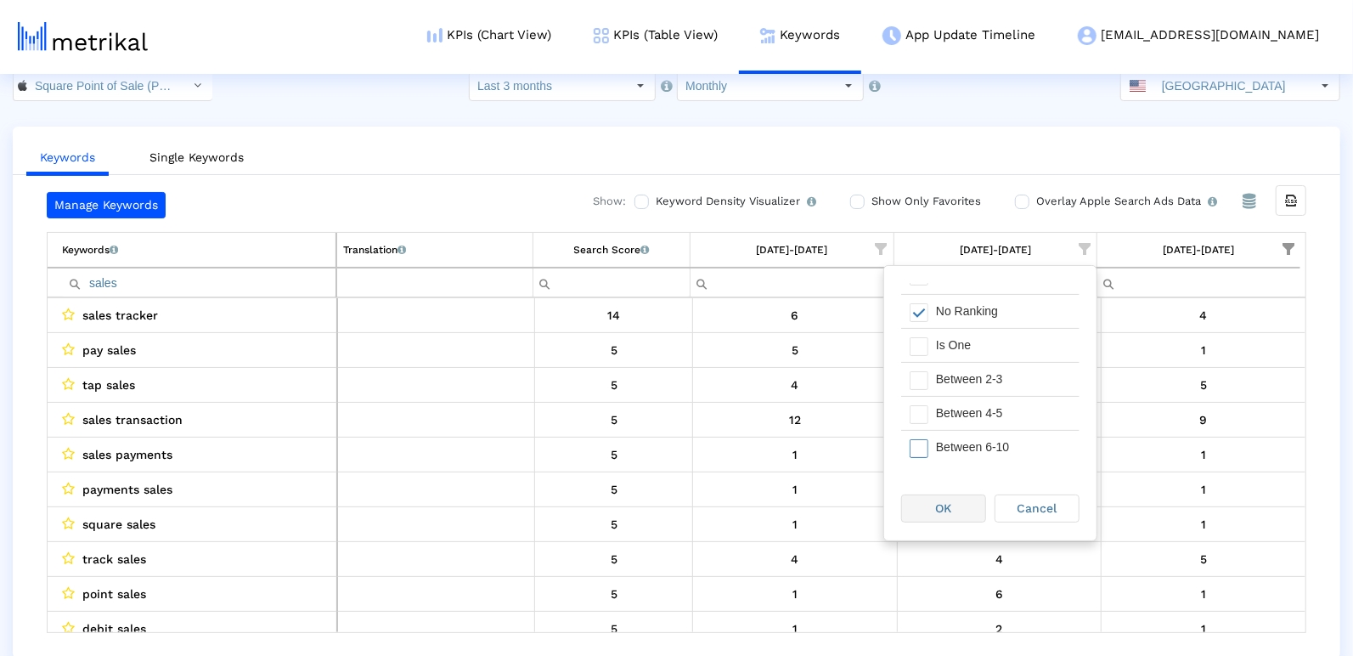
click at [934, 506] on div "OK" at bounding box center [943, 508] width 83 height 26
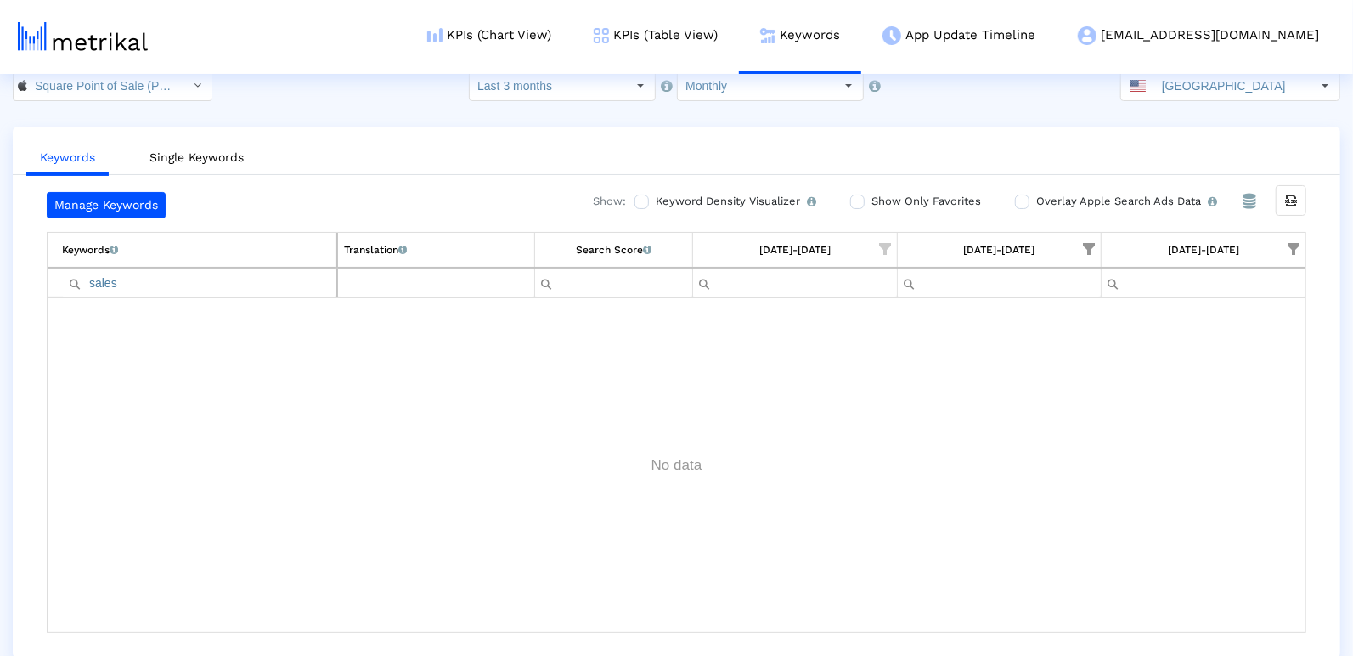
click at [1067, 248] on td "[DATE]-[DATE]" at bounding box center [999, 250] width 204 height 35
click at [1090, 243] on span "Show filter options for column '08/01/25-08/31/25'" at bounding box center [1089, 249] width 12 height 12
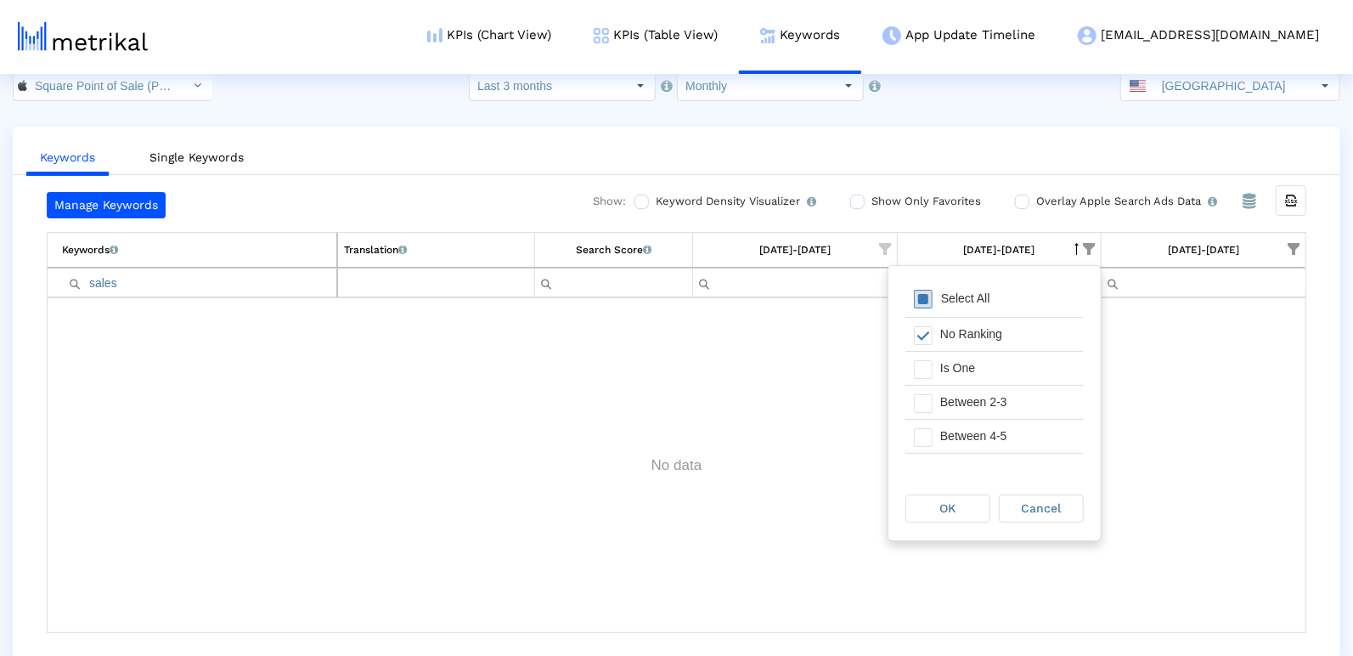
click at [915, 290] on span "Filter options" at bounding box center [923, 299] width 19 height 19
click at [953, 522] on div "OK Cancel" at bounding box center [994, 508] width 212 height 65
click at [949, 509] on span "OK" at bounding box center [948, 508] width 16 height 14
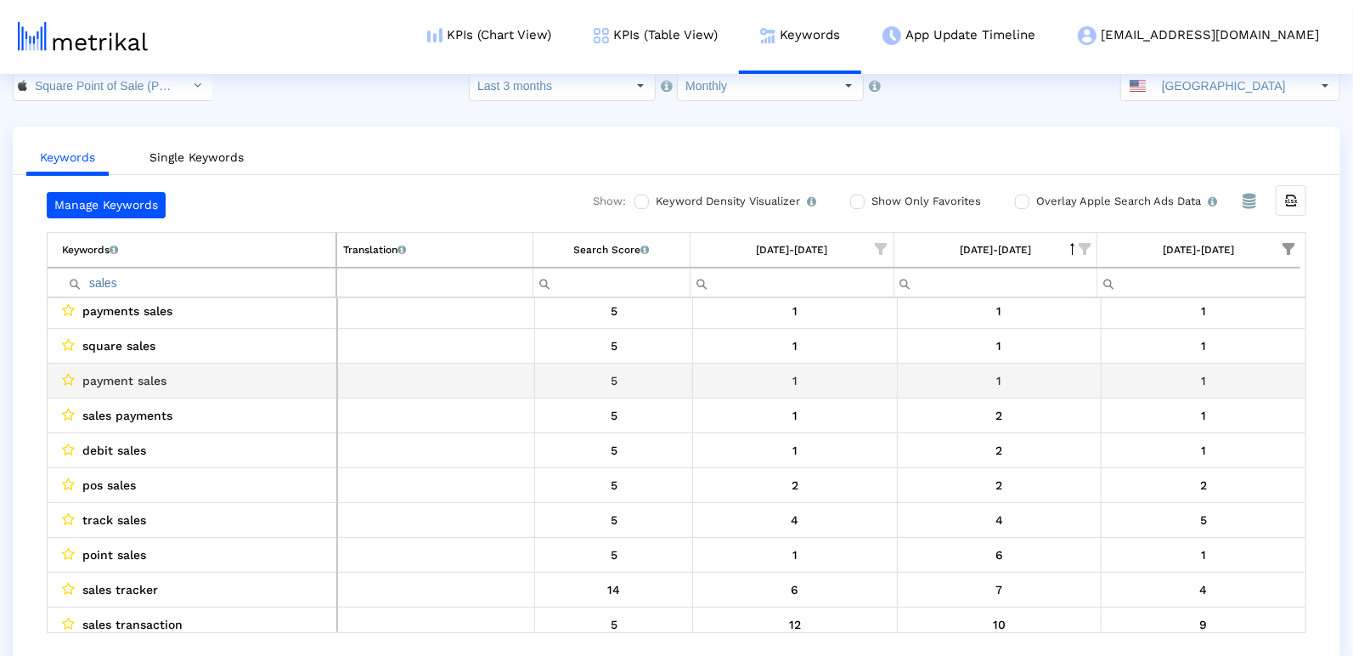
scroll to position [76, 0]
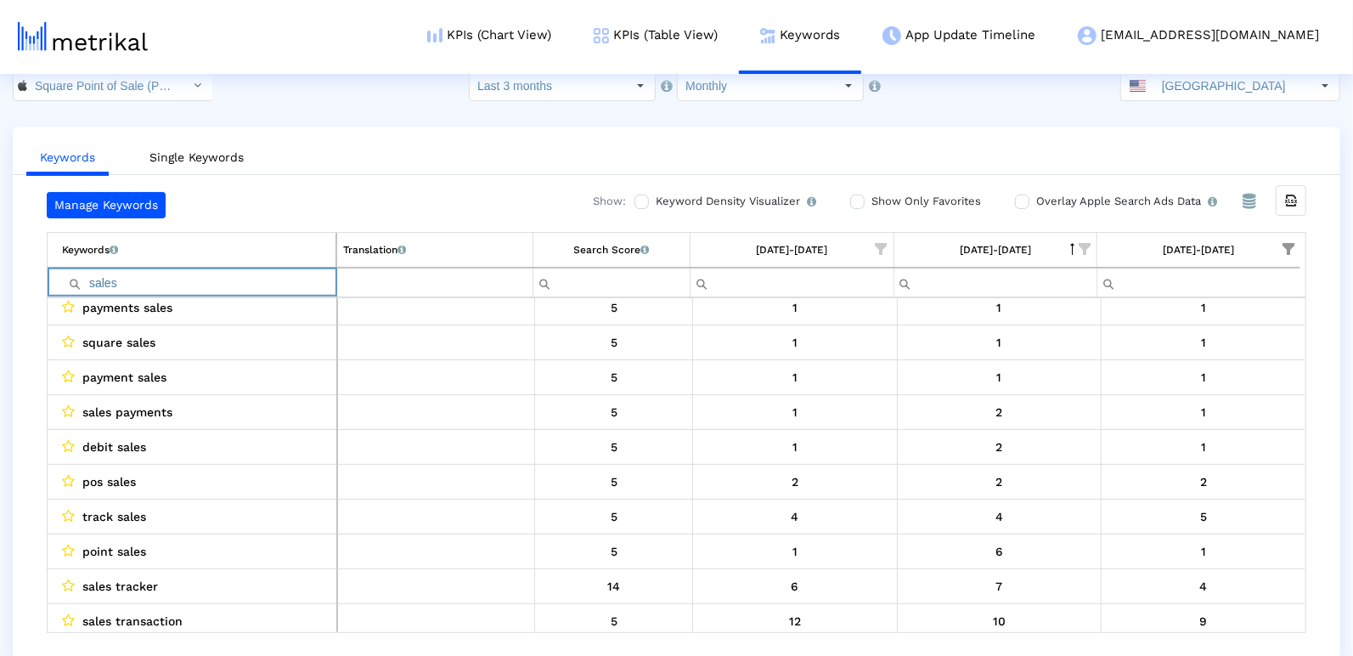
click at [258, 281] on input "sales" at bounding box center [198, 282] width 273 height 28
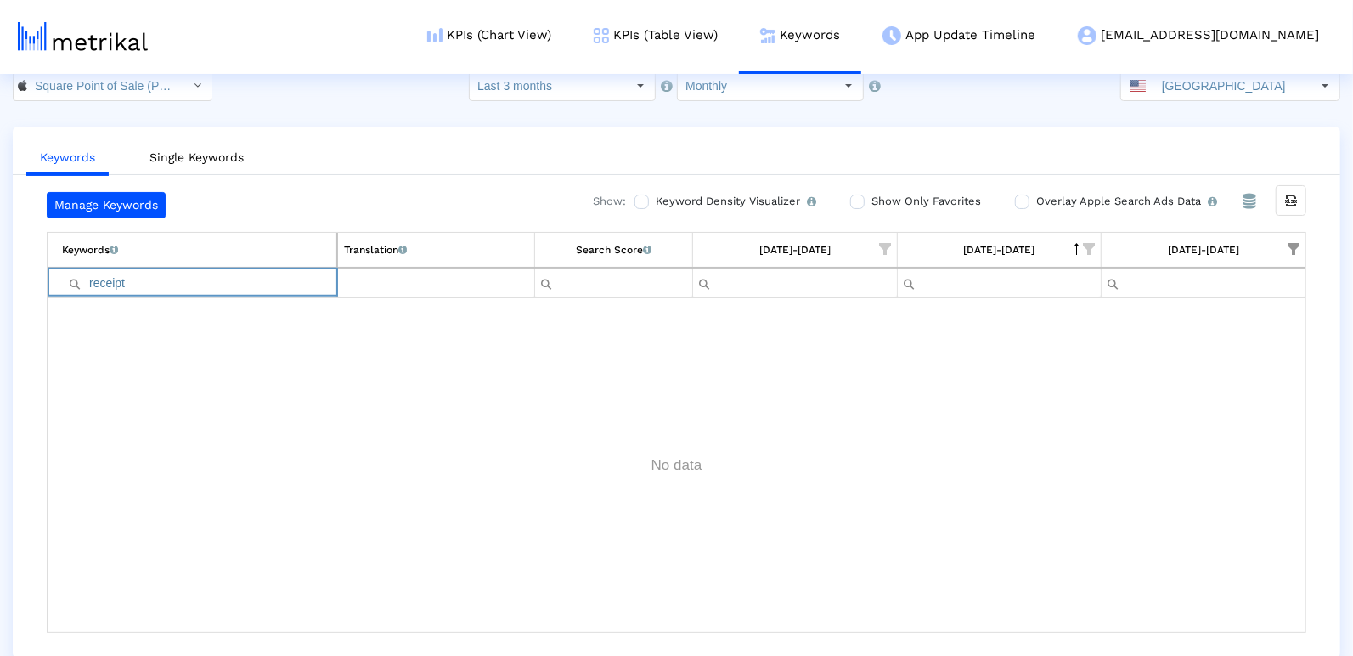
click at [291, 281] on input "receipt" at bounding box center [199, 282] width 274 height 28
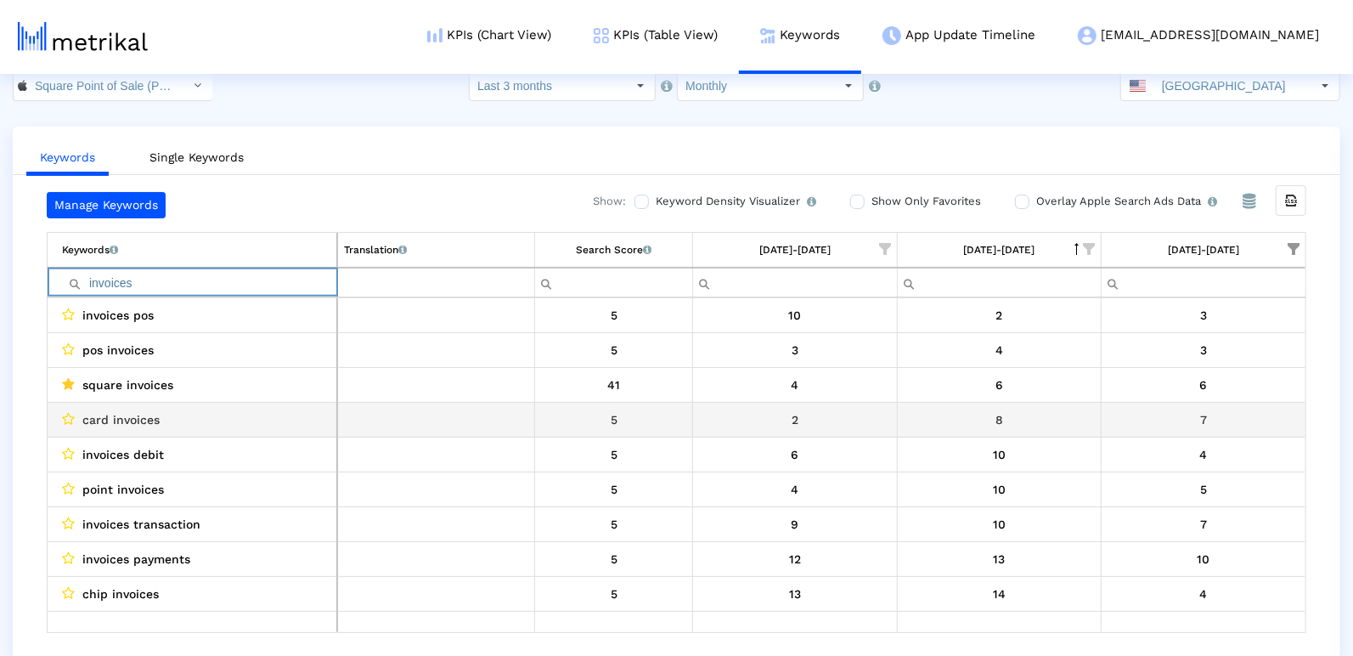
scroll to position [31, 0]
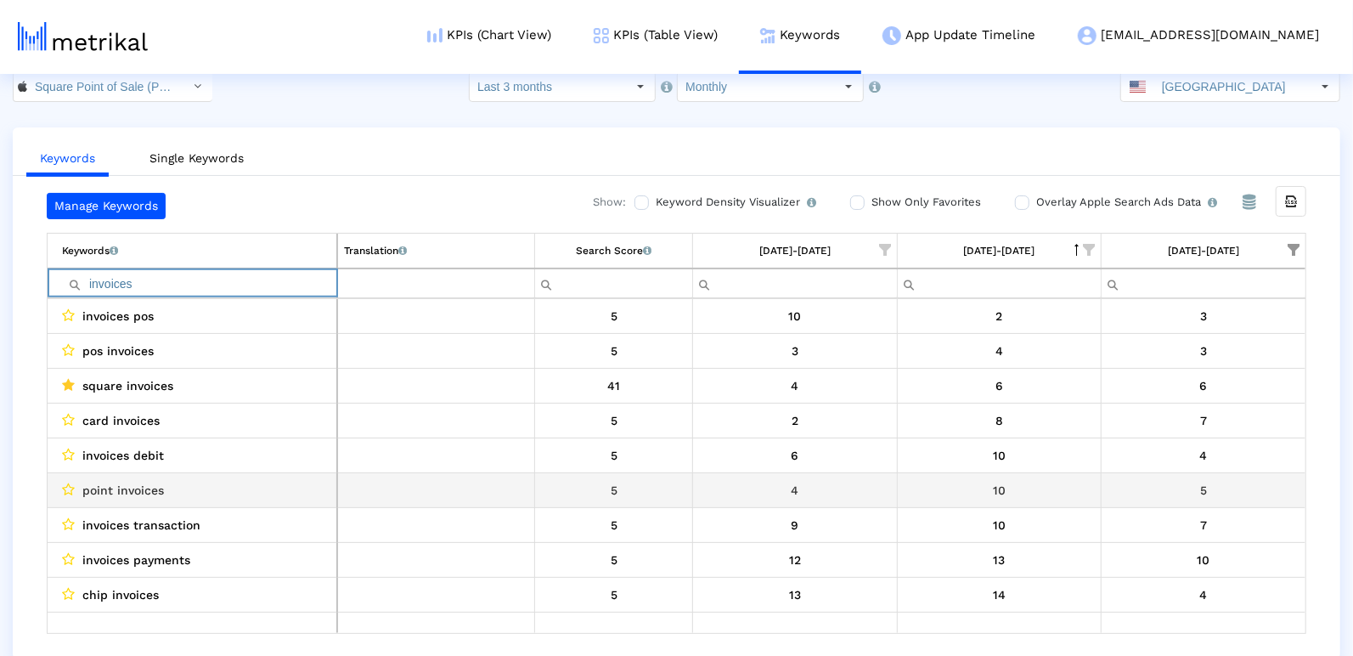
type input "invoices"
